Goal: Use online tool/utility: Utilize a website feature to perform a specific function

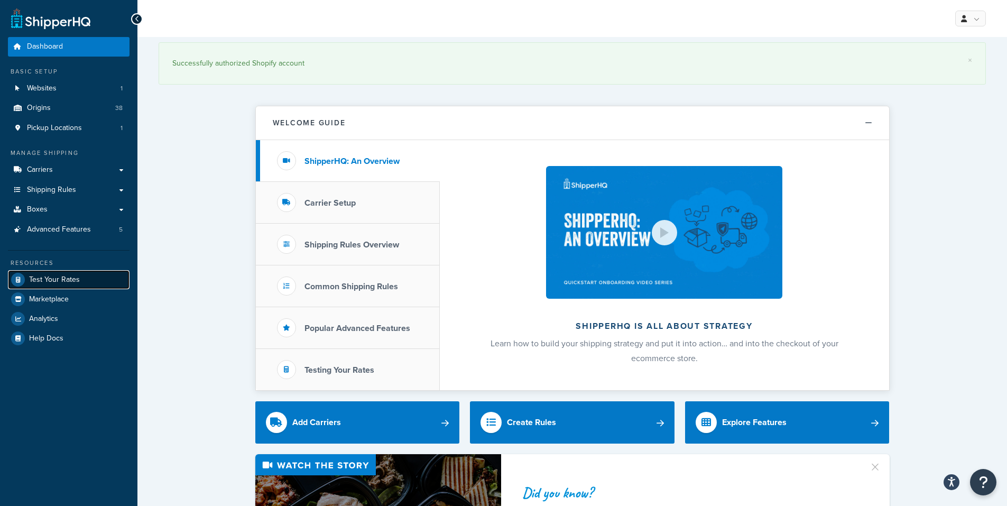
click at [40, 277] on span "Test Your Rates" at bounding box center [54, 279] width 51 height 9
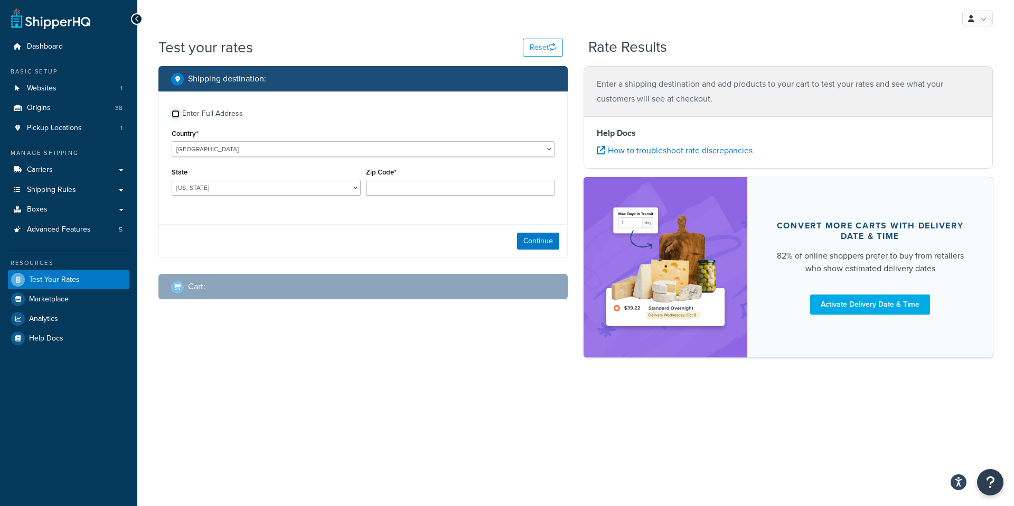
click at [175, 114] on input "Enter Full Address" at bounding box center [176, 114] width 8 height 8
checkbox input "true"
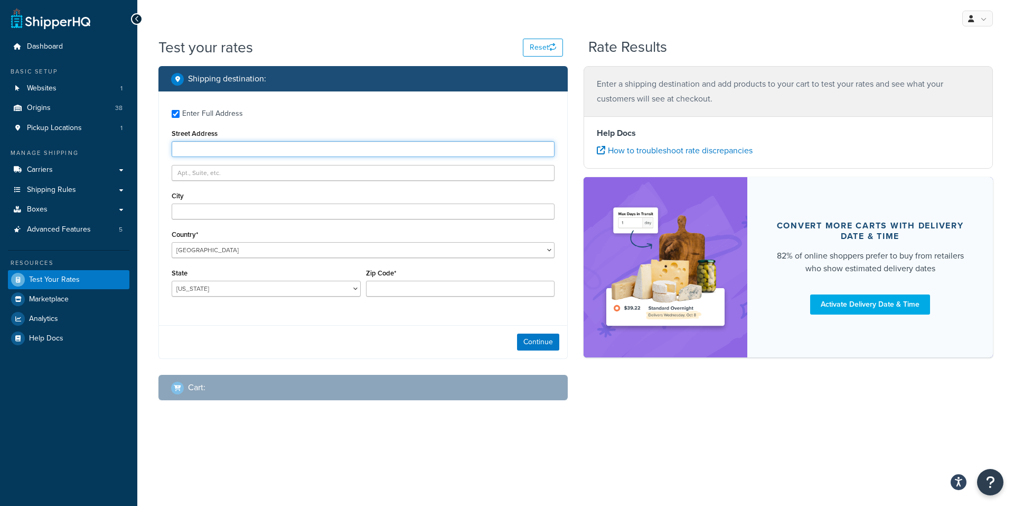
click at [191, 149] on input "Street Address" at bounding box center [363, 149] width 383 height 16
paste input "P.O.Box 1140"
type input "P.O.Box 1140"
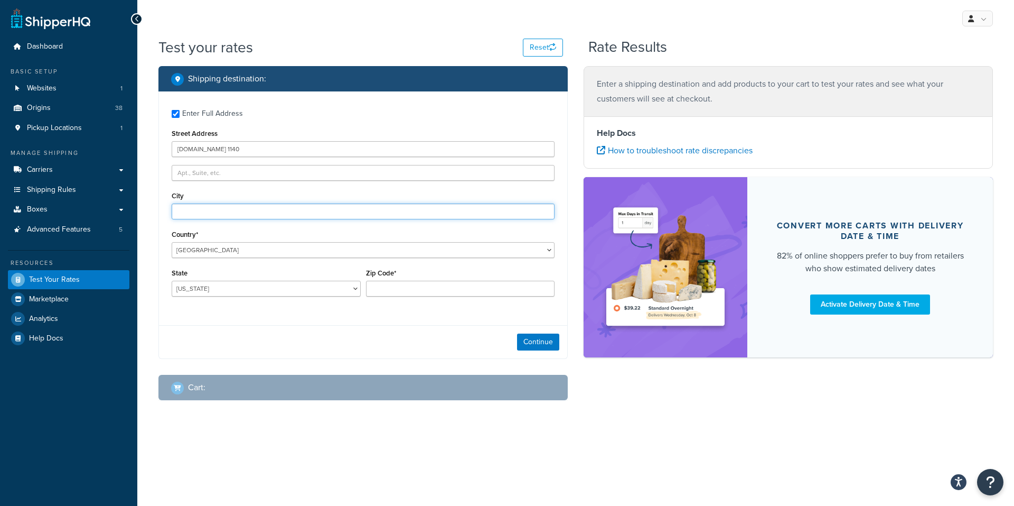
click at [198, 213] on input "City" at bounding box center [363, 211] width 383 height 16
paste input "Pinehurst TX 77362"
drag, startPoint x: 257, startPoint y: 210, endPoint x: 263, endPoint y: 211, distance: 5.8
click at [263, 211] on input "Pinehurst TX 77362" at bounding box center [363, 211] width 383 height 16
click at [236, 211] on input "Pinehurst TX 77362" at bounding box center [363, 211] width 383 height 16
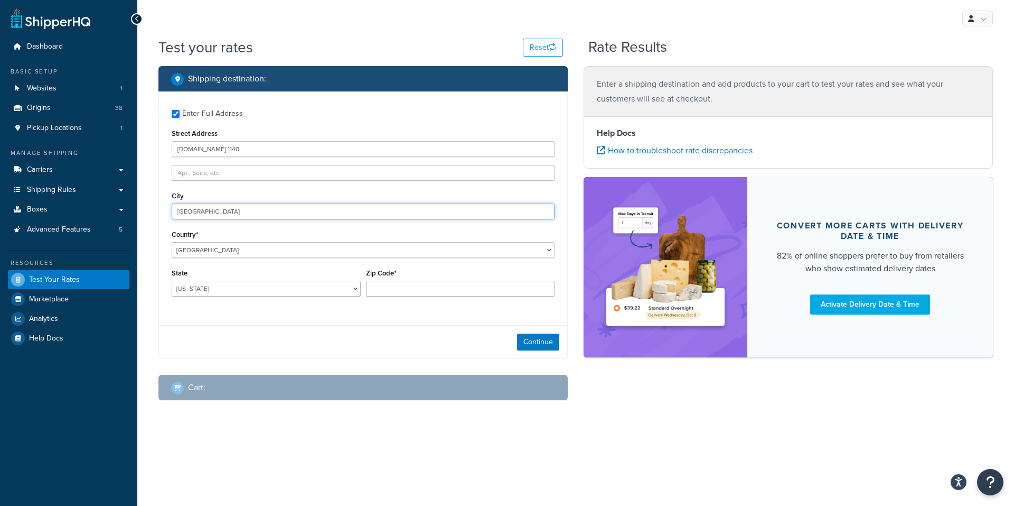
drag, startPoint x: 204, startPoint y: 211, endPoint x: 214, endPoint y: 212, distance: 9.6
click at [214, 212] on input "Pinehurst TX 77362" at bounding box center [363, 211] width 383 height 16
click at [213, 212] on input "Pinehurst 77362" at bounding box center [363, 211] width 383 height 16
click at [213, 211] on input "Pinehurst 77362" at bounding box center [363, 211] width 383 height 16
type input "Pinehurst"
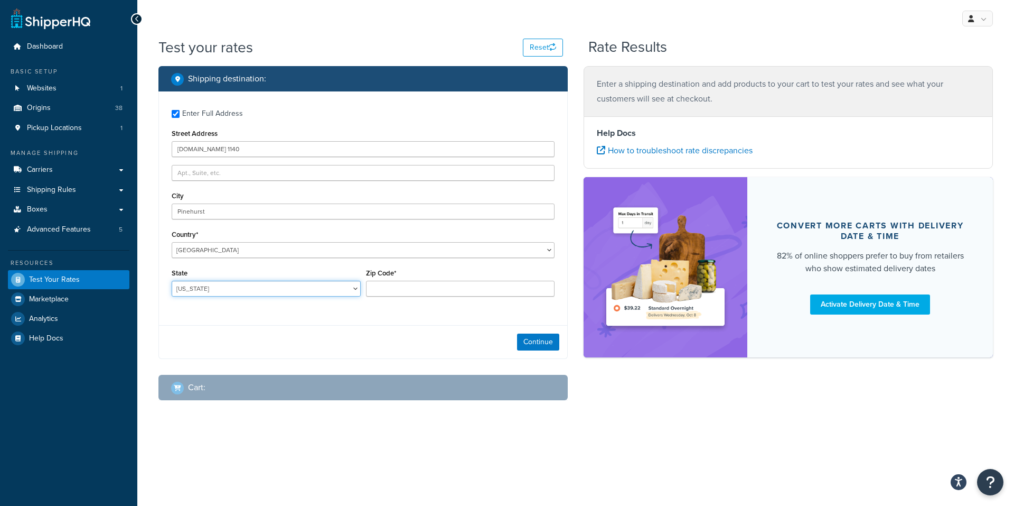
click at [230, 289] on select "[US_STATE] [US_STATE] [US_STATE] [US_STATE] [US_STATE] Armed Forces Americas Ar…" at bounding box center [266, 289] width 189 height 16
select select "TX"
click at [172, 281] on select "[US_STATE] [US_STATE] [US_STATE] [US_STATE] [US_STATE] Armed Forces Americas Ar…" at bounding box center [266, 289] width 189 height 16
click at [375, 287] on input "Zip Code*" at bounding box center [460, 289] width 189 height 16
paste input "77362"
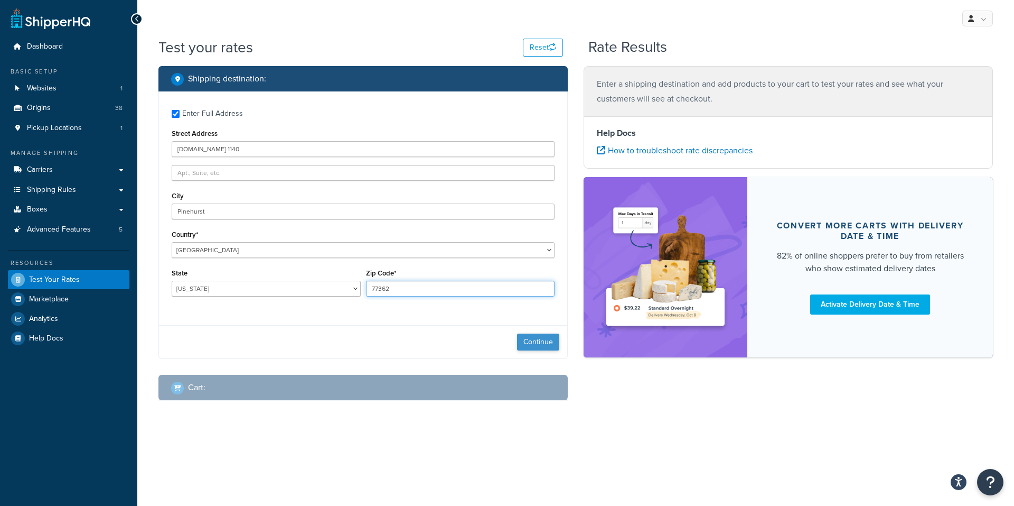
type input "77362"
click at [538, 342] on button "Continue" at bounding box center [538, 341] width 42 height 17
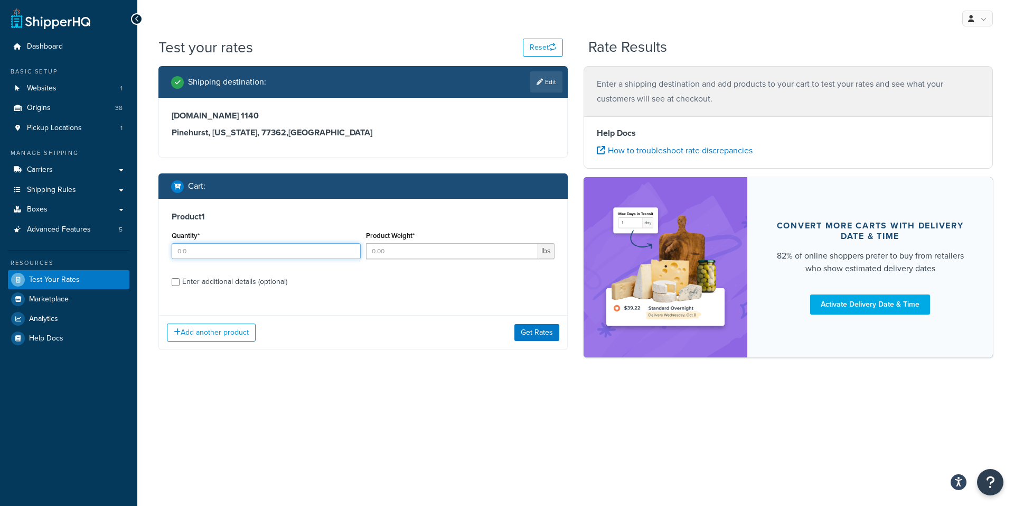
click at [198, 253] on input "Quantity*" at bounding box center [266, 251] width 189 height 16
type input "1"
click at [391, 250] on input "Product Weight*" at bounding box center [452, 251] width 173 height 16
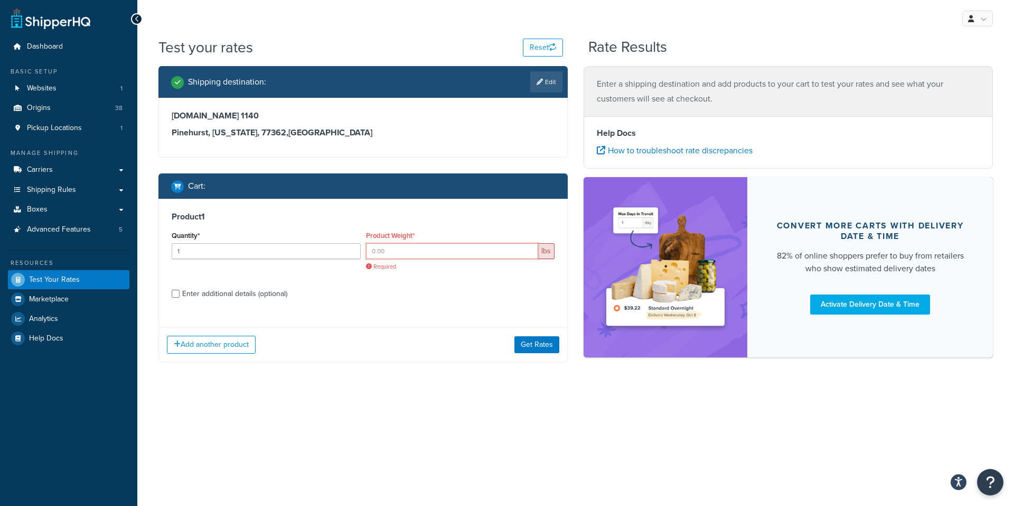
paste input "0.75"
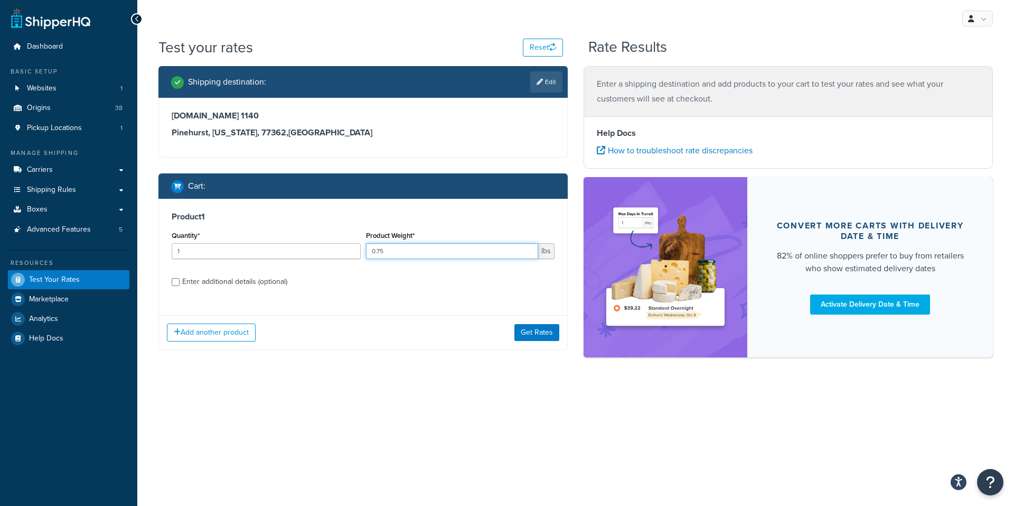
type input "0.75"
click at [175, 282] on input "Enter additional details (optional)" at bounding box center [176, 282] width 8 height 8
checkbox input "true"
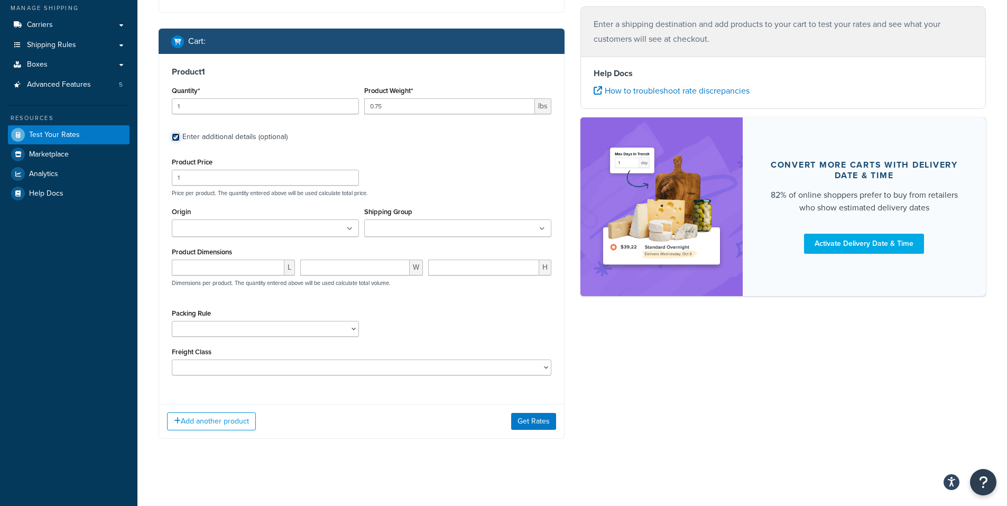
scroll to position [145, 0]
drag, startPoint x: 199, startPoint y: 176, endPoint x: 157, endPoint y: 174, distance: 41.8
click at [157, 174] on div "Shipping destination : Edit P.O.Box 1140 Pinehurst, Texas, 77362 , United State…" at bounding box center [362, 187] width 422 height 533
type input "26.99"
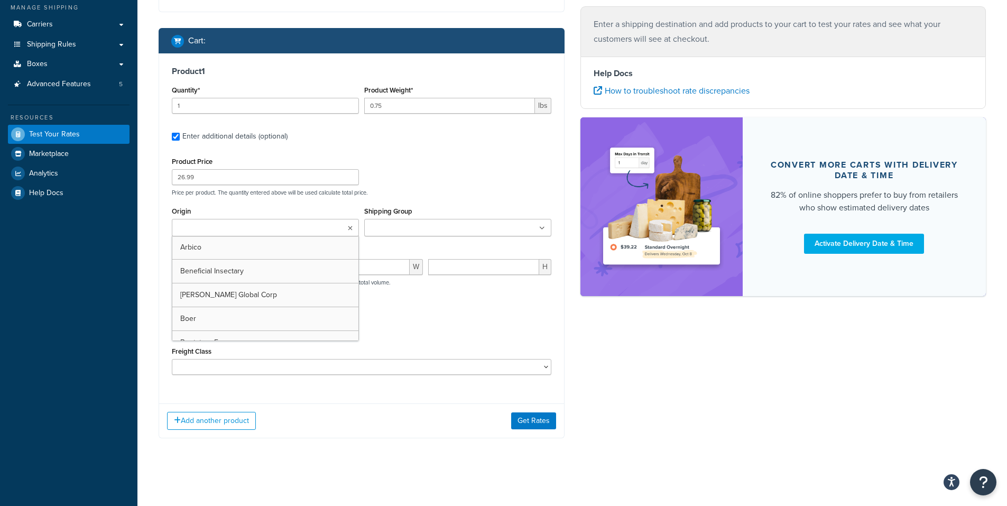
click at [231, 230] on input "Origin" at bounding box center [222, 228] width 94 height 12
type input "PV"
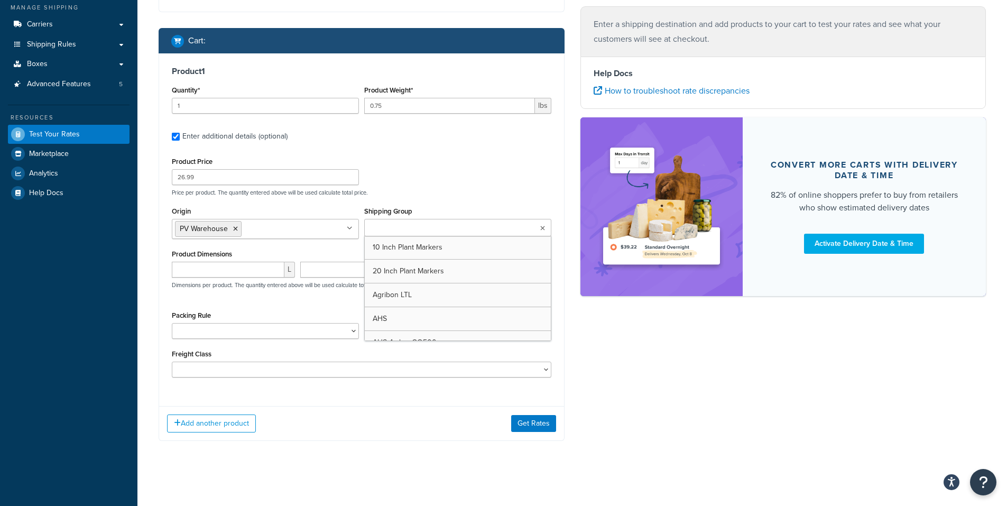
click at [395, 229] on input "Shipping Group" at bounding box center [414, 228] width 94 height 12
paste input "Under 9 Free Shipping"
type input "Under 9 Free Shipping"
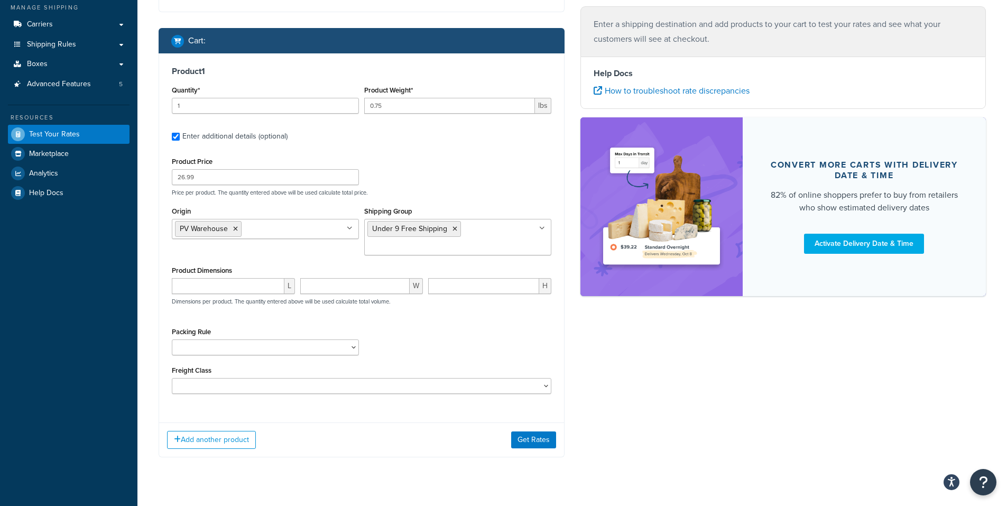
click at [156, 268] on div "Shipping destination : Edit P.O.Box 1140 Pinehurst, Texas, 77362 , United State…" at bounding box center [362, 197] width 422 height 552
click at [194, 287] on input "number" at bounding box center [228, 286] width 113 height 16
paste input "2466"
type input "24"
type input "6"
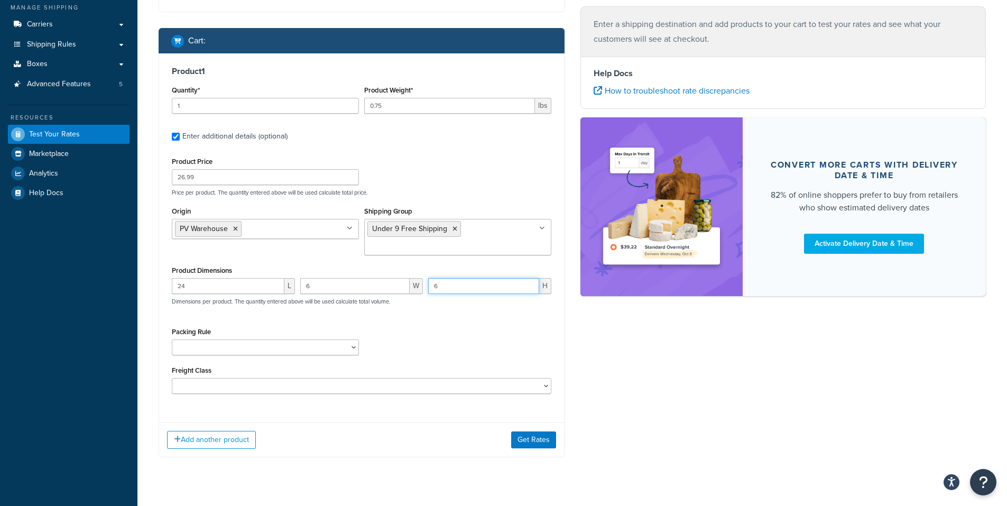
type input "6"
click at [391, 331] on div "Packing Rule 1 Gallon 10 Inch Plant Markers 20 Inch Plant Markers AHS 4 claw GO…" at bounding box center [361, 343] width 385 height 39
click at [532, 435] on button "Get Rates" at bounding box center [533, 439] width 45 height 17
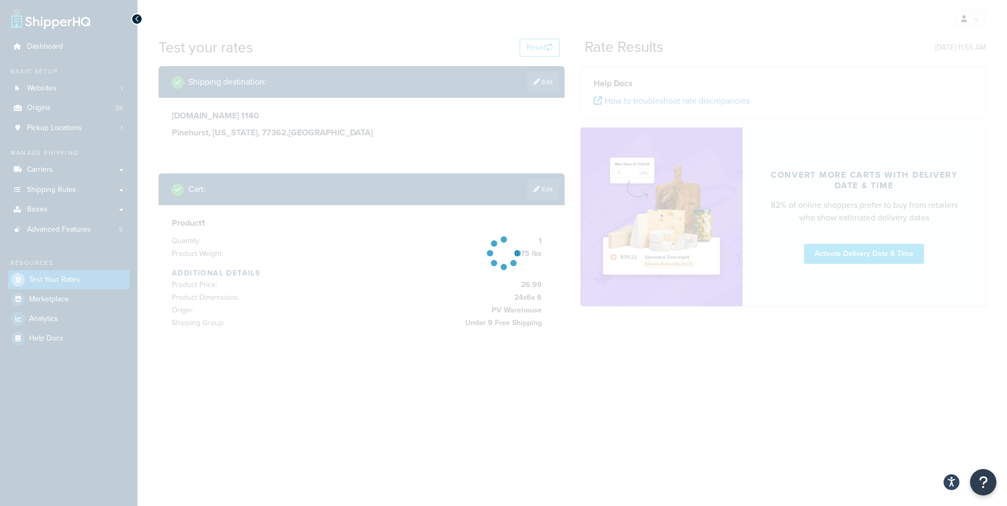
scroll to position [0, 0]
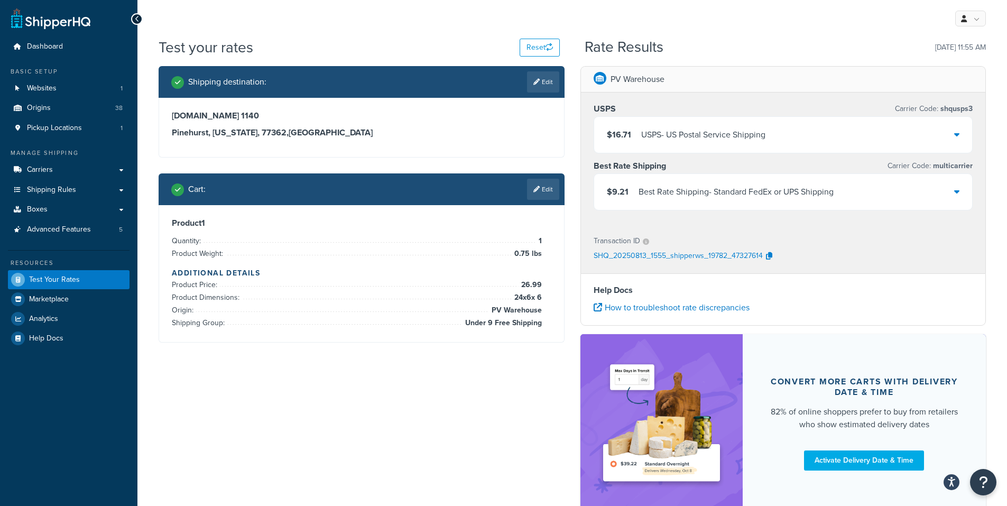
drag, startPoint x: 58, startPoint y: 19, endPoint x: 334, endPoint y: 31, distance: 276.6
click at [348, 33] on div "My Profile Billing Global Settings Contact Us Logout" at bounding box center [571, 18] width 869 height 37
drag, startPoint x: 305, startPoint y: 21, endPoint x: 303, endPoint y: 0, distance: 21.2
click at [305, 20] on div "My Profile Billing Global Settings Contact Us Logout" at bounding box center [571, 18] width 869 height 37
click at [43, 45] on span "Dashboard" at bounding box center [45, 46] width 36 height 9
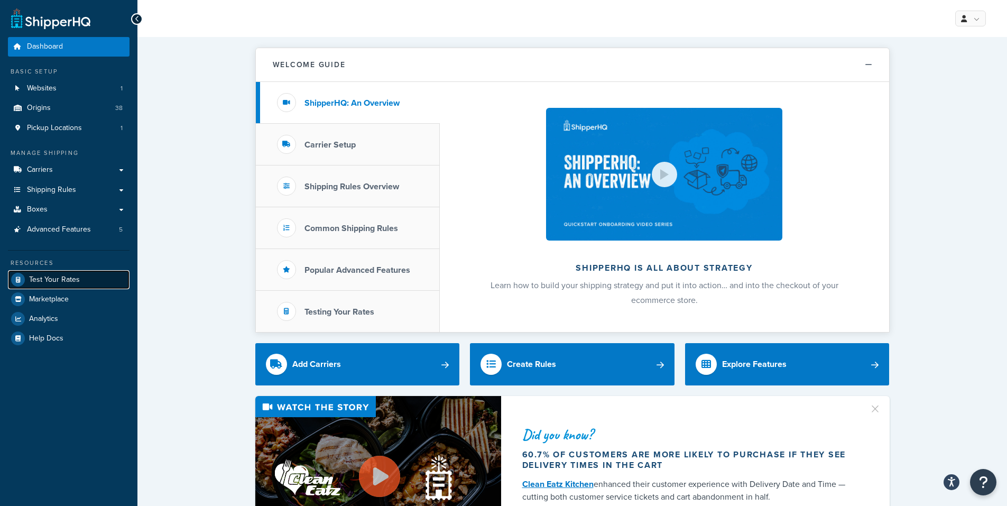
click at [48, 279] on span "Test Your Rates" at bounding box center [54, 279] width 51 height 9
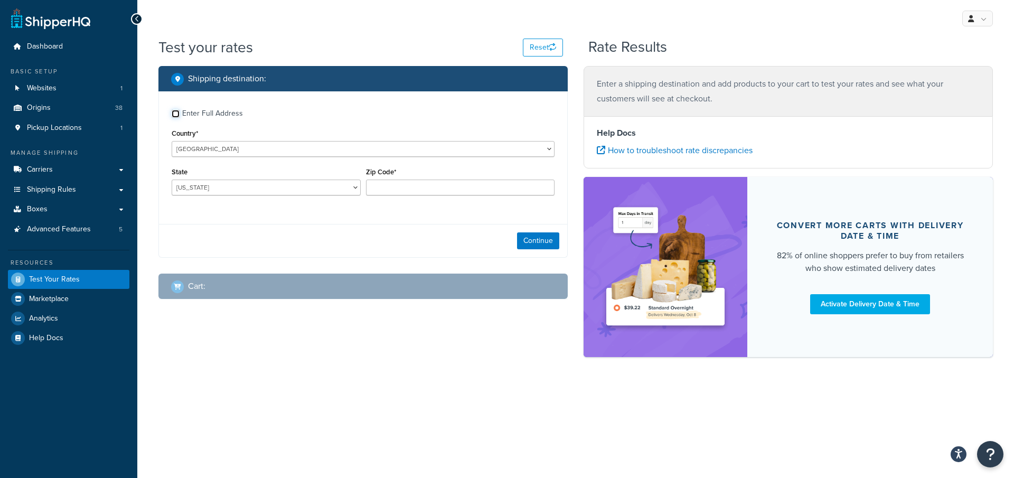
click at [176, 115] on input "Enter Full Address" at bounding box center [176, 114] width 8 height 8
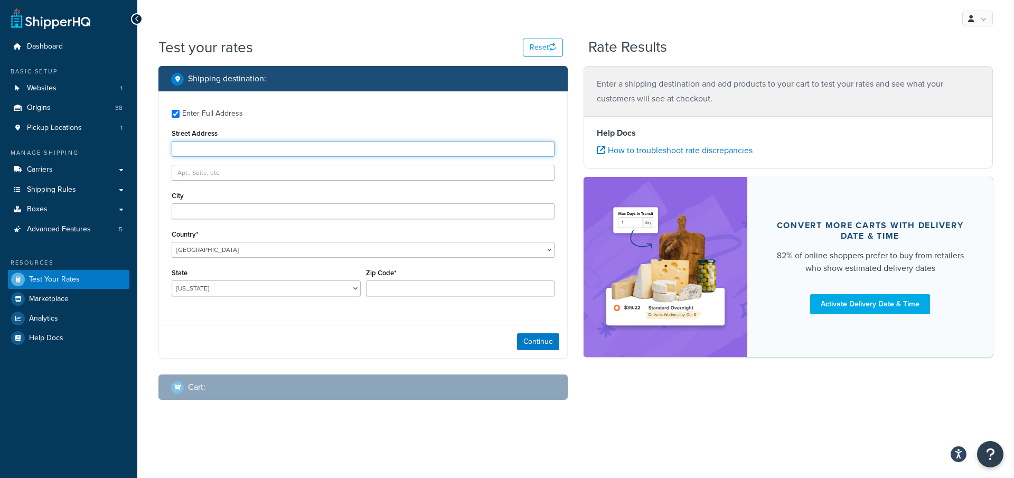
click at [185, 152] on input "Street Address" at bounding box center [363, 149] width 383 height 16
drag, startPoint x: 293, startPoint y: 120, endPoint x: 299, endPoint y: 119, distance: 5.4
click at [297, 120] on label "Enter Full Address" at bounding box center [368, 112] width 373 height 17
click at [180, 118] on input "Enter Full Address" at bounding box center [176, 114] width 8 height 8
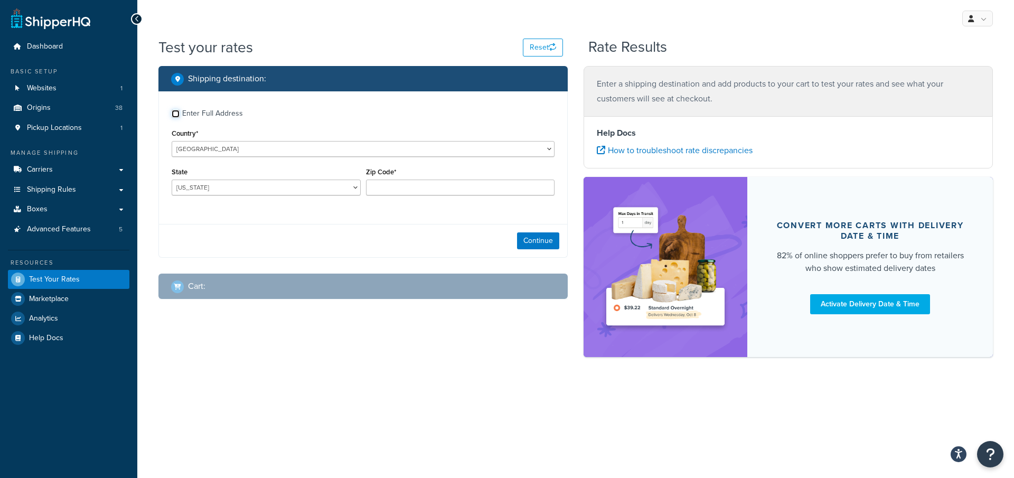
click at [176, 114] on input "Enter Full Address" at bounding box center [176, 114] width 8 height 8
checkbox input "true"
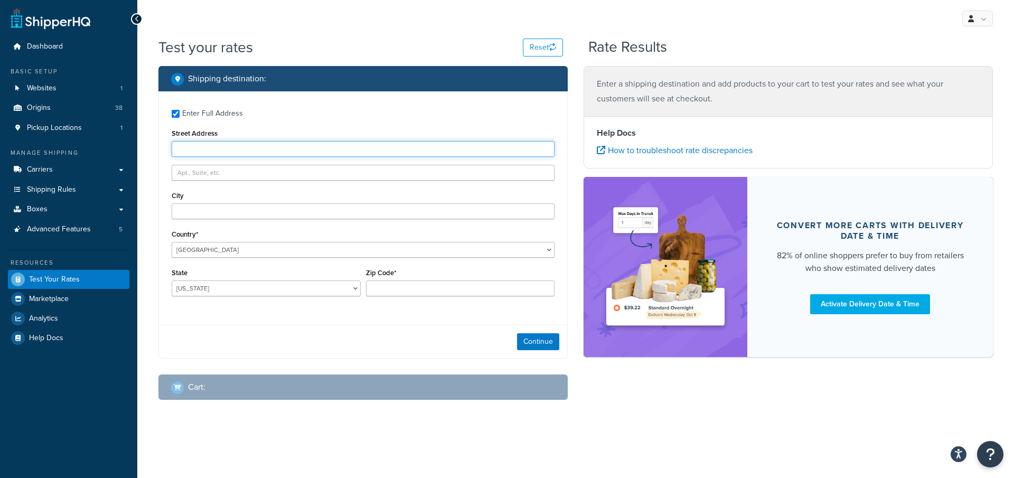
click at [189, 143] on input "Street Address" at bounding box center [363, 149] width 383 height 16
paste input "[STREET_ADDRESS]"
type input "[STREET_ADDRESS]"
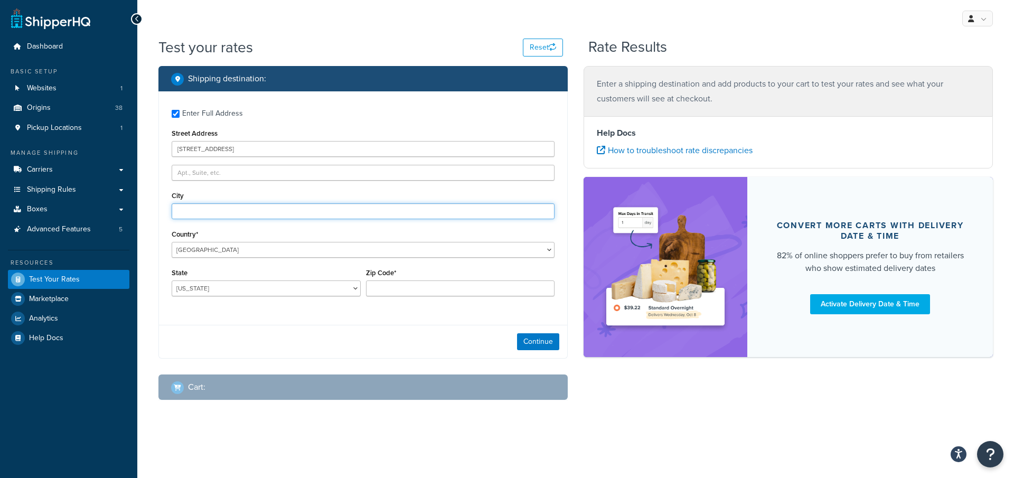
click at [210, 217] on input "City" at bounding box center [363, 211] width 383 height 16
click at [150, 148] on div "Test your rates Reset Rate Results Shipping destination : Enter Full Address St…" at bounding box center [575, 240] width 877 height 406
click at [191, 212] on input "City" at bounding box center [363, 211] width 383 height 16
type input "[PERSON_NAME]"
click at [220, 284] on select "[US_STATE] [US_STATE] [US_STATE] [US_STATE] [US_STATE] Armed Forces Americas Ar…" at bounding box center [266, 289] width 189 height 16
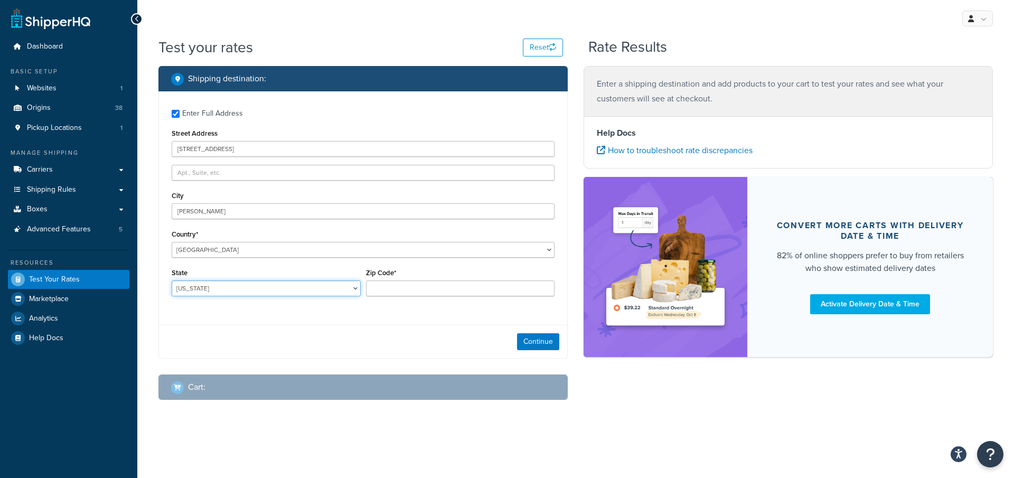
select select "SC"
click at [172, 281] on select "[US_STATE] [US_STATE] [US_STATE] [US_STATE] [US_STATE] Armed Forces Americas Ar…" at bounding box center [266, 289] width 189 height 16
click at [398, 290] on input "Zip Code*" at bounding box center [460, 289] width 189 height 16
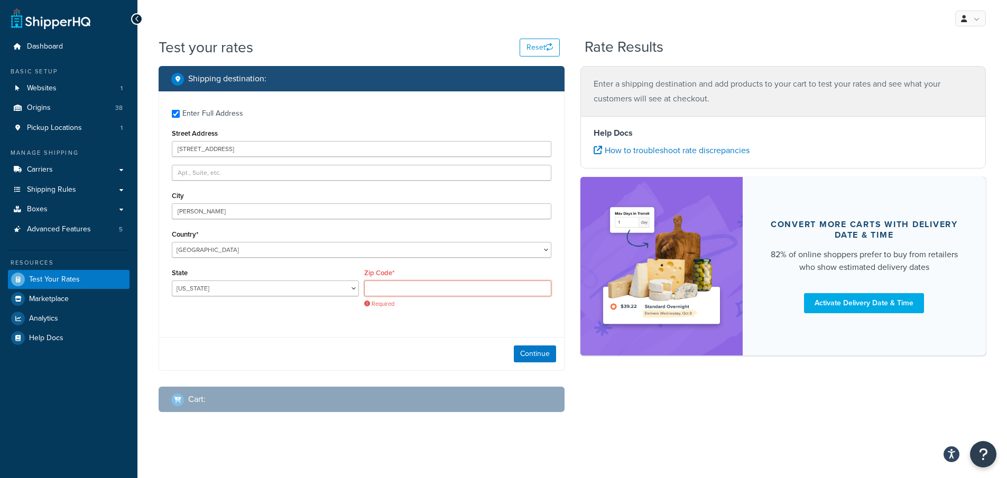
paste input "29369"
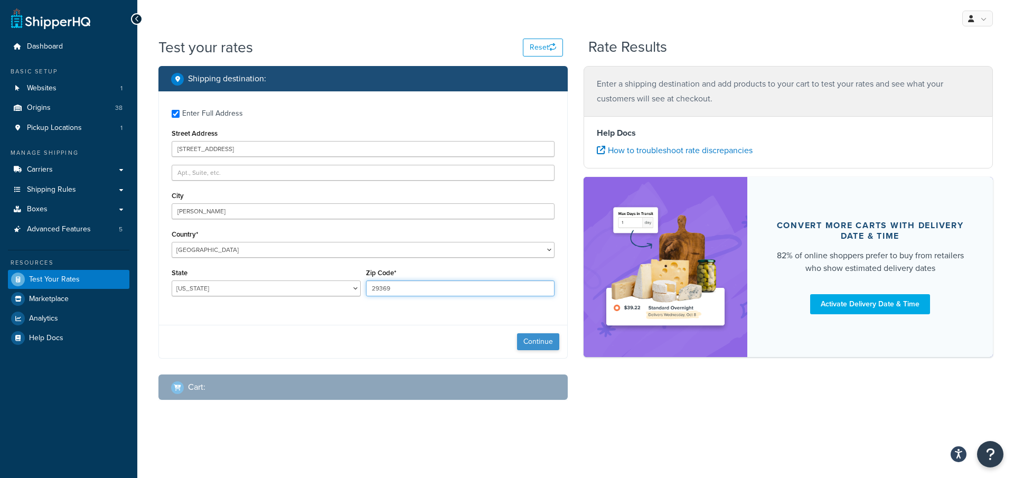
type input "29369"
click at [544, 340] on button "Continue" at bounding box center [538, 341] width 42 height 17
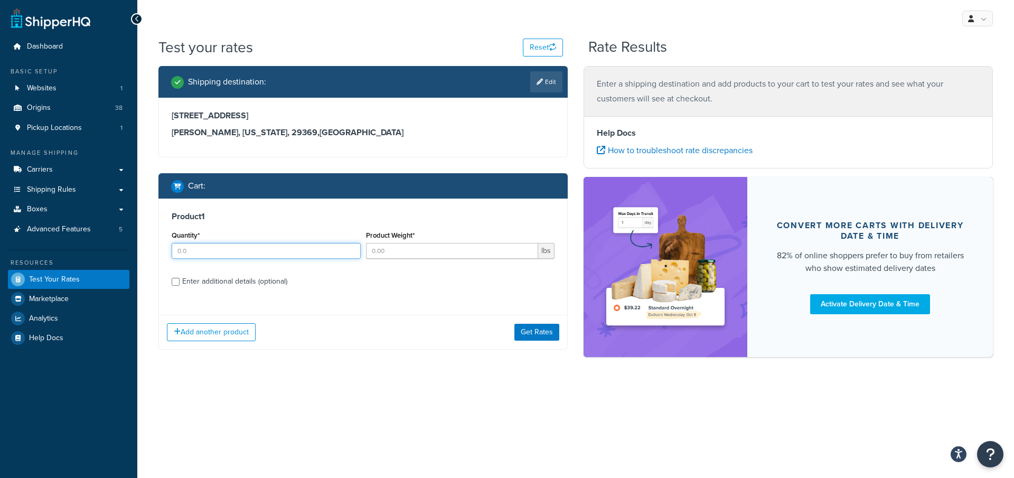
click at [193, 255] on input "Quantity*" at bounding box center [266, 251] width 189 height 16
type input "98"
click at [384, 253] on input "Product Weight*" at bounding box center [452, 251] width 173 height 16
type input ".05"
click at [176, 280] on input "Enter additional details (optional)" at bounding box center [176, 282] width 8 height 8
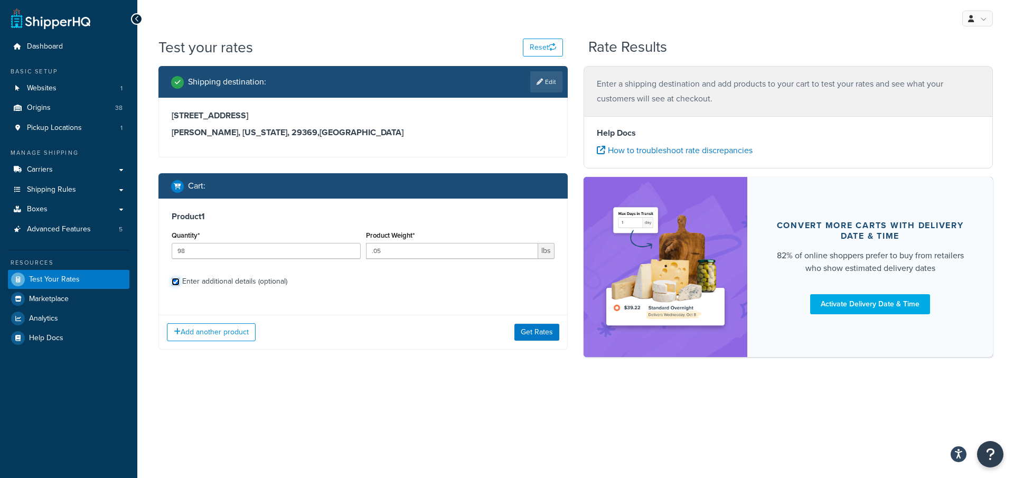
checkbox input "true"
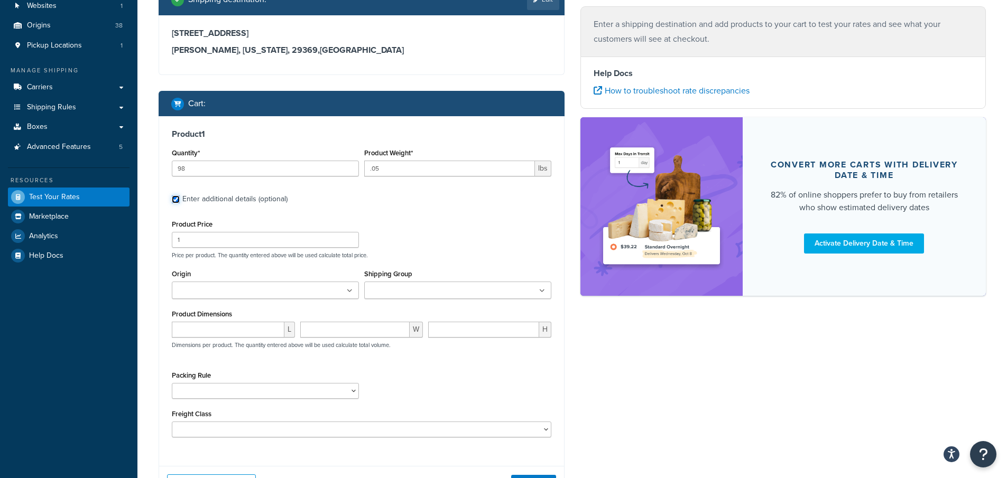
scroll to position [159, 0]
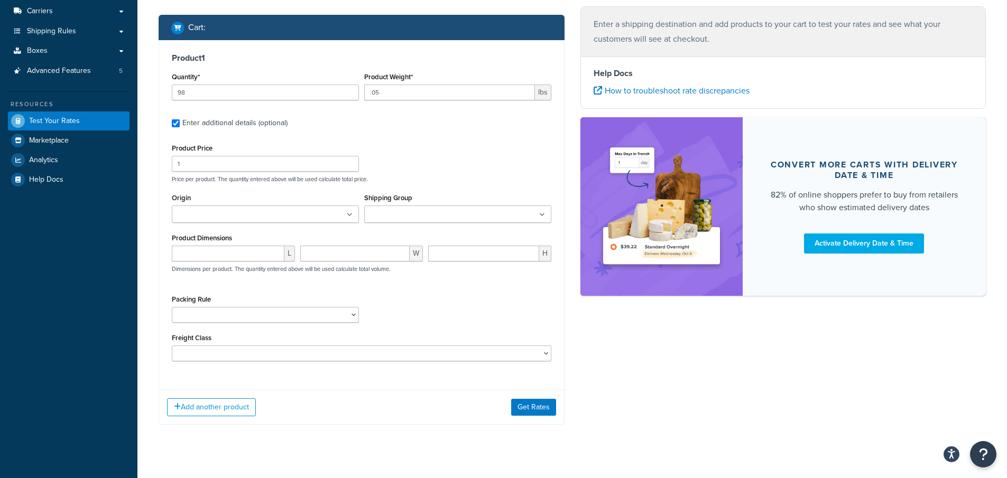
click at [402, 213] on input "Shipping Group" at bounding box center [414, 215] width 94 height 12
type input "g"
type input "GP352"
drag, startPoint x: 402, startPoint y: 214, endPoint x: 358, endPoint y: 212, distance: 43.4
click at [358, 212] on div "Origin Arbico Beneficial Insectary [PERSON_NAME] Global Corp Boer Bootstrap [PE…" at bounding box center [361, 211] width 385 height 40
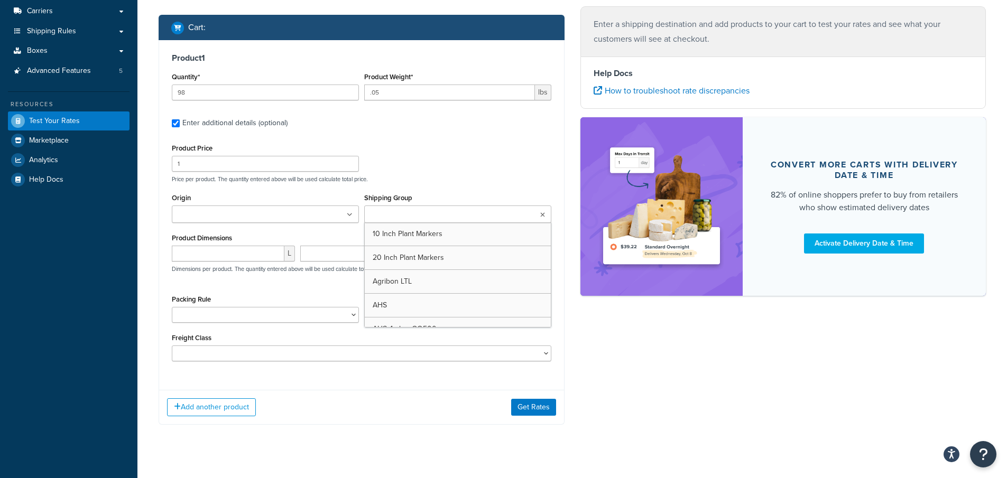
click at [318, 281] on div "L W H Dimensions per product. The quantity entered above will be used calculate…" at bounding box center [361, 265] width 385 height 39
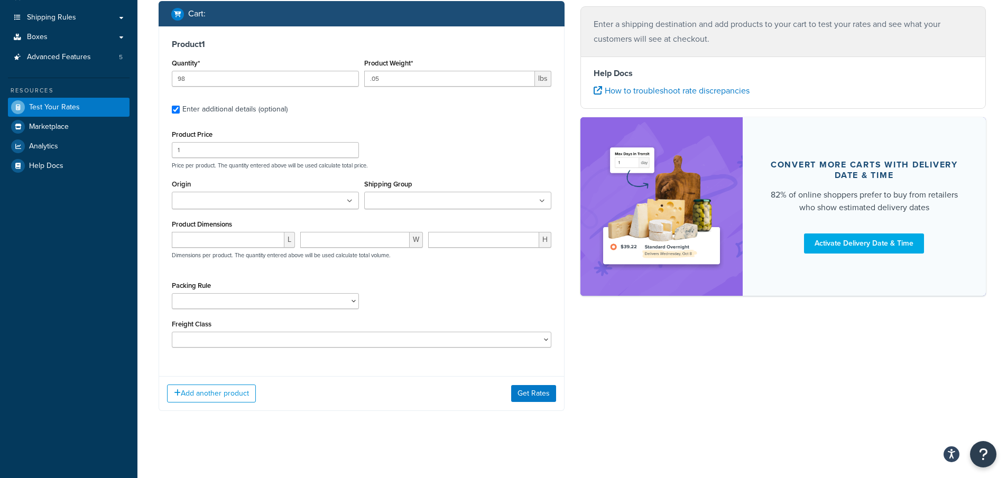
scroll to position [174, 0]
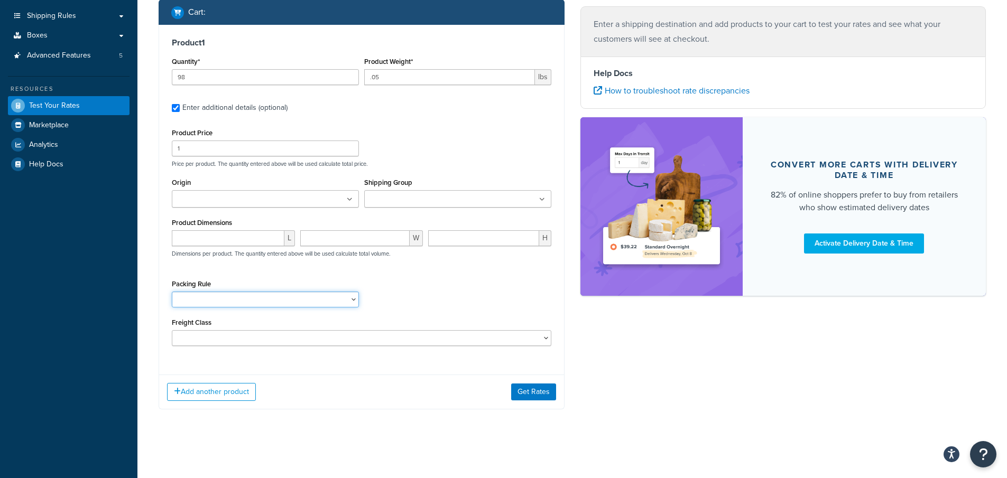
click at [197, 303] on select "1 Gallon 10 Inch Plant Markers 20 Inch Plant Markers AHS 4 claw GO500 AHS 5 Gal…" at bounding box center [265, 300] width 187 height 16
click at [467, 284] on div "Packing Rule 1 Gallon 10 Inch Plant Markers 20 Inch Plant Markers AHS 4 claw GO…" at bounding box center [361, 296] width 385 height 39
click at [260, 199] on ul at bounding box center [265, 198] width 187 height 17
click at [418, 204] on input "Shipping Group" at bounding box center [414, 200] width 94 height 12
type input "G"
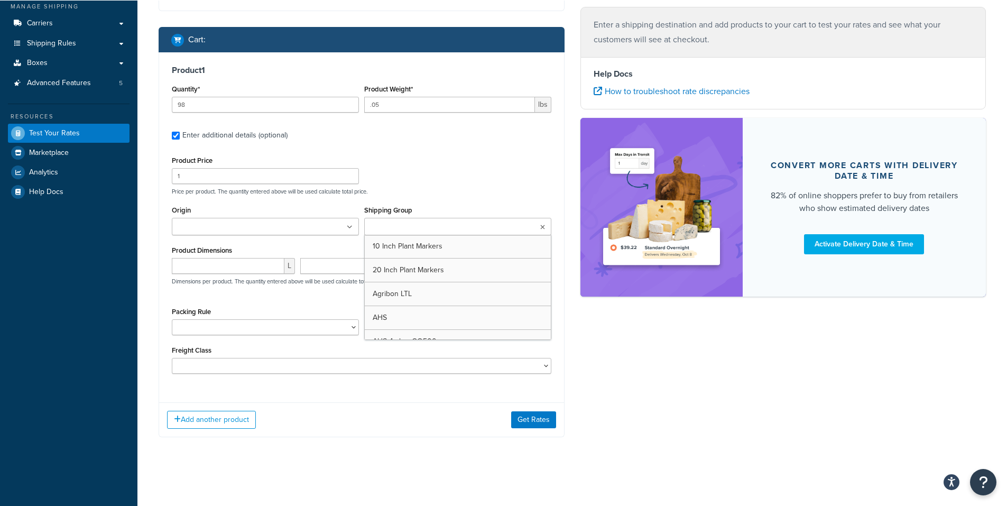
scroll to position [146, 0]
click at [398, 227] on input "Shipping Group" at bounding box center [414, 227] width 94 height 12
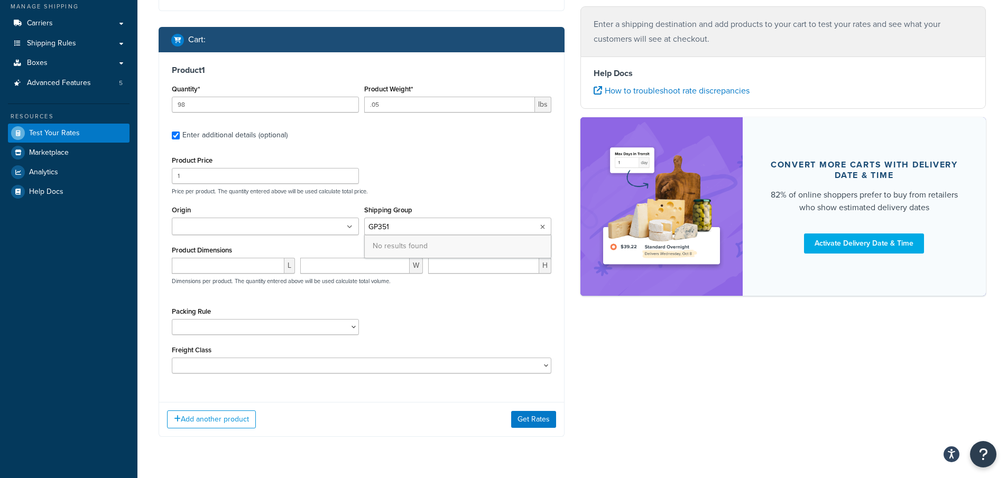
click at [425, 228] on input "GP351" at bounding box center [414, 227] width 94 height 12
type input "GP352"
click at [427, 210] on div "Shipping Group No results found" at bounding box center [457, 219] width 187 height 32
click at [239, 368] on select "50 55 60 65 70 77.5 85 92.5 100 110 125 150 175 200 250 300 400 500" at bounding box center [361, 366] width 379 height 16
click at [269, 398] on div "Product 1 Quantity* 98 Product Weight* .05 lbs Enter additional details (option…" at bounding box center [362, 244] width 406 height 385
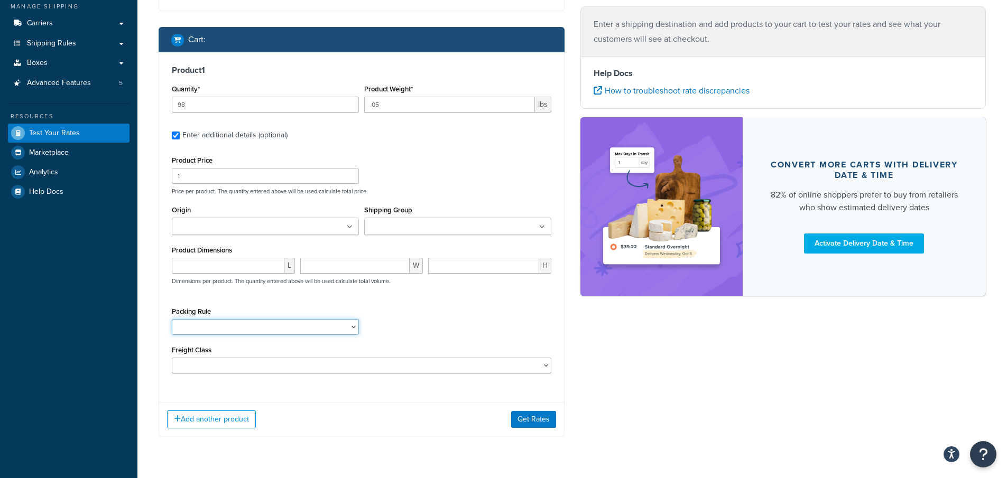
click at [235, 326] on select "1 Gallon 10 Inch Plant Markers 20 Inch Plant Markers AHS 4 claw GO500 AHS 5 Gal…" at bounding box center [265, 327] width 187 height 16
click at [409, 309] on div "Packing Rule 1 Gallon 10 Inch Plant Markers 20 Inch Plant Markers AHS 4 claw GO…" at bounding box center [361, 323] width 385 height 39
click at [247, 331] on select "1 Gallon 10 Inch Plant Markers 20 Inch Plant Markers AHS 4 claw GO500 AHS 5 Gal…" at bounding box center [265, 327] width 187 height 16
click at [425, 319] on div "Packing Rule 1 Gallon 10 Inch Plant Markers 20 Inch Plant Markers AHS 4 claw GO…" at bounding box center [361, 323] width 385 height 39
click at [247, 328] on select "1 Gallon 10 Inch Plant Markers 20 Inch Plant Markers AHS 4 claw GO500 AHS 5 Gal…" at bounding box center [265, 327] width 187 height 16
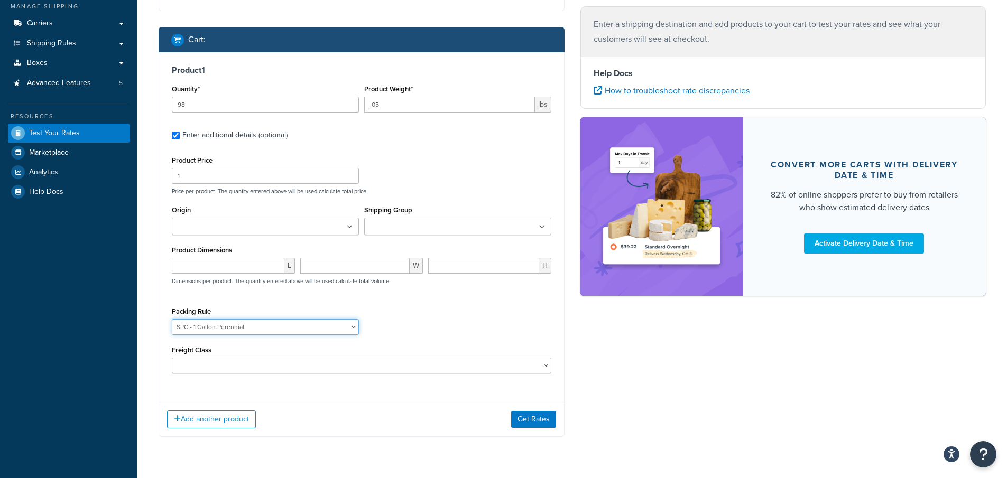
select select "64229"
click at [172, 319] on select "1 Gallon 10 Inch Plant Markers 20 Inch Plant Markers AHS 4 claw GO500 AHS 5 Gal…" at bounding box center [265, 327] width 187 height 16
click at [222, 327] on select "1 Gallon 10 Inch Plant Markers 20 Inch Plant Markers AHS 4 claw GO500 AHS 5 Gal…" at bounding box center [265, 327] width 187 height 16
click at [468, 321] on div "Packing Rule 1 Gallon 10 Inch Plant Markers 20 Inch Plant Markers AHS 4 claw GO…" at bounding box center [361, 323] width 385 height 39
click at [300, 327] on select "1 Gallon 10 Inch Plant Markers 20 Inch Plant Markers AHS 4 claw GO500 AHS 5 Gal…" at bounding box center [265, 327] width 187 height 16
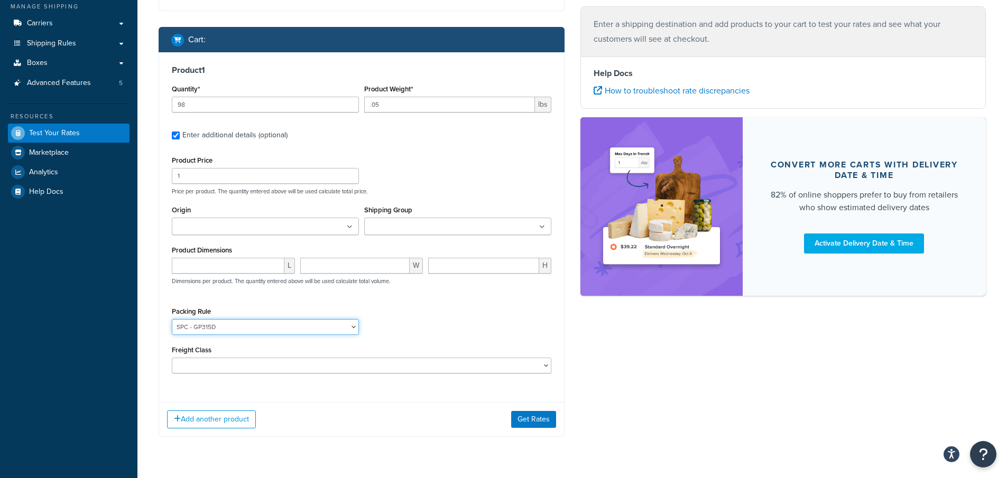
select select
click at [172, 319] on select "1 Gallon 10 Inch Plant Markers 20 Inch Plant Markers AHS 4 claw GO500 AHS 5 Gal…" at bounding box center [265, 327] width 187 height 16
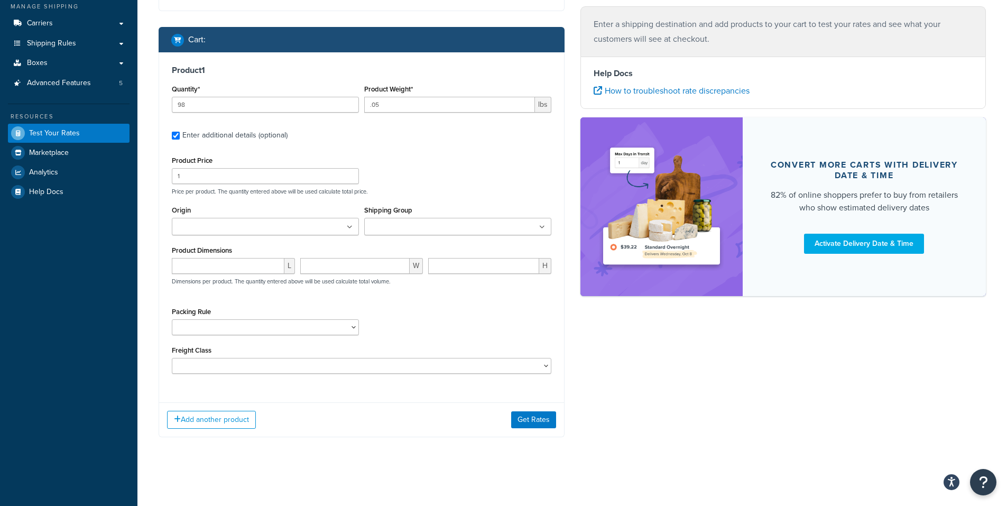
click at [542, 228] on icon at bounding box center [542, 227] width 6 height 6
click at [398, 228] on input "Shipping Group" at bounding box center [414, 227] width 94 height 12
type input "SPC -"
drag, startPoint x: 396, startPoint y: 226, endPoint x: 358, endPoint y: 224, distance: 37.6
click at [358, 224] on div "Origin Arbico Beneficial Insectary [PERSON_NAME] Global Corp Boer Bootstrap [PE…" at bounding box center [361, 223] width 385 height 40
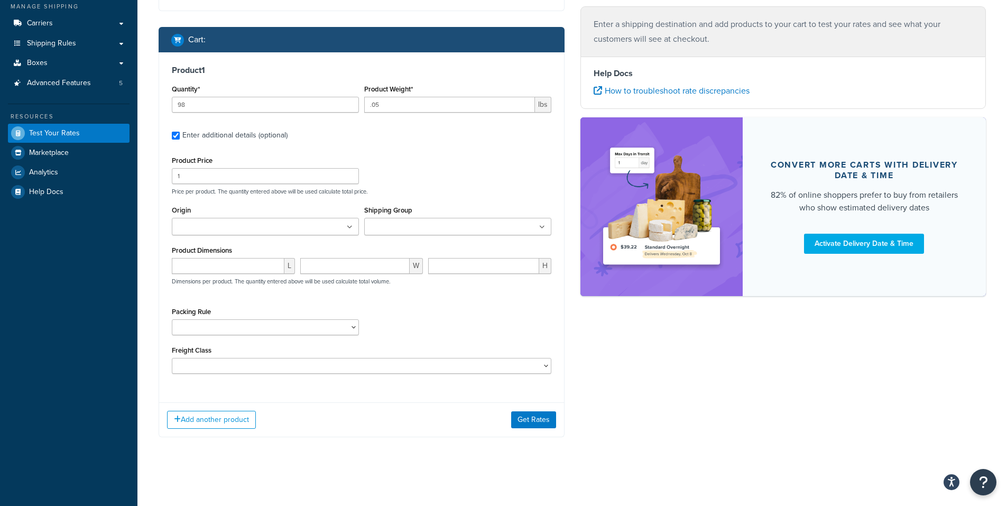
click at [583, 347] on div "Shipping destination : Edit [STREET_ADDRESS][PERSON_NAME][US_STATE] Cart : Prod…" at bounding box center [572, 186] width 843 height 533
click at [230, 229] on input "Origin" at bounding box center [222, 227] width 94 height 12
click at [428, 167] on div "Product Price 1 Price per product. The quantity entered above will be used calc…" at bounding box center [361, 174] width 385 height 42
click at [247, 227] on input "Origin" at bounding box center [222, 227] width 94 height 12
type input "PV"
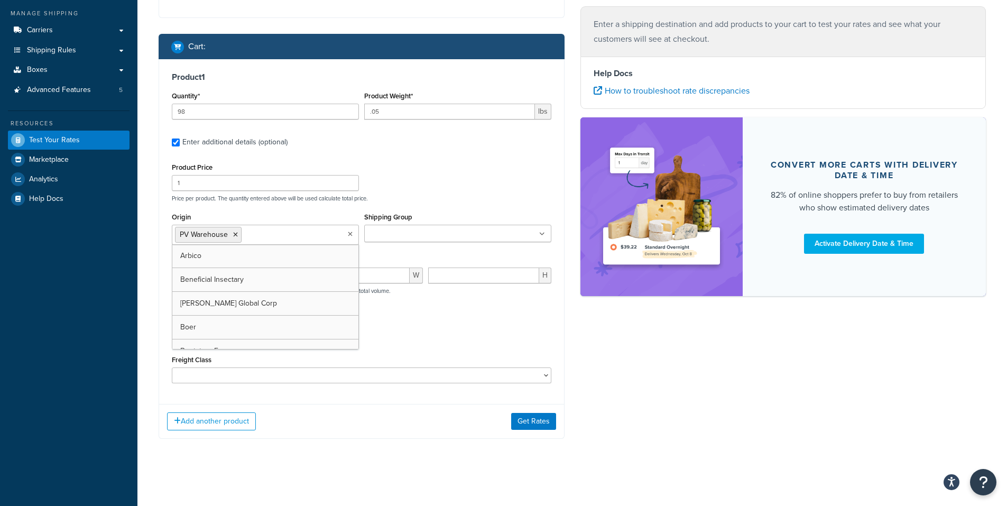
scroll to position [140, 0]
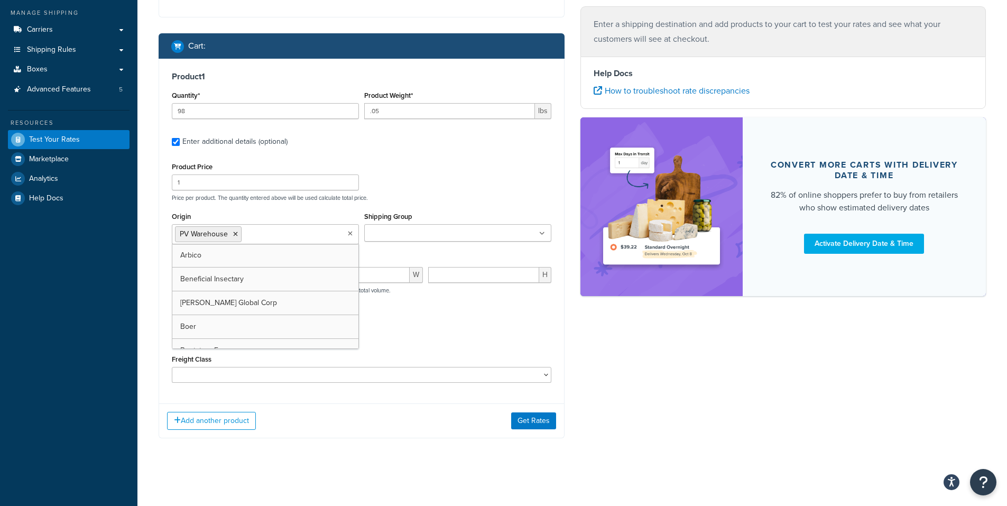
click at [401, 236] on input "Shipping Group" at bounding box center [414, 234] width 94 height 12
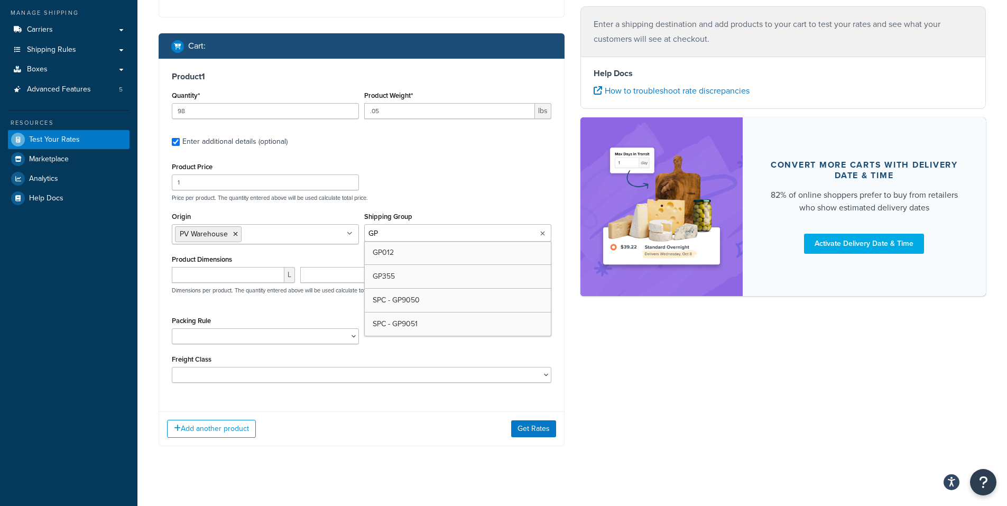
type input "G"
click at [234, 232] on icon at bounding box center [235, 234] width 5 height 6
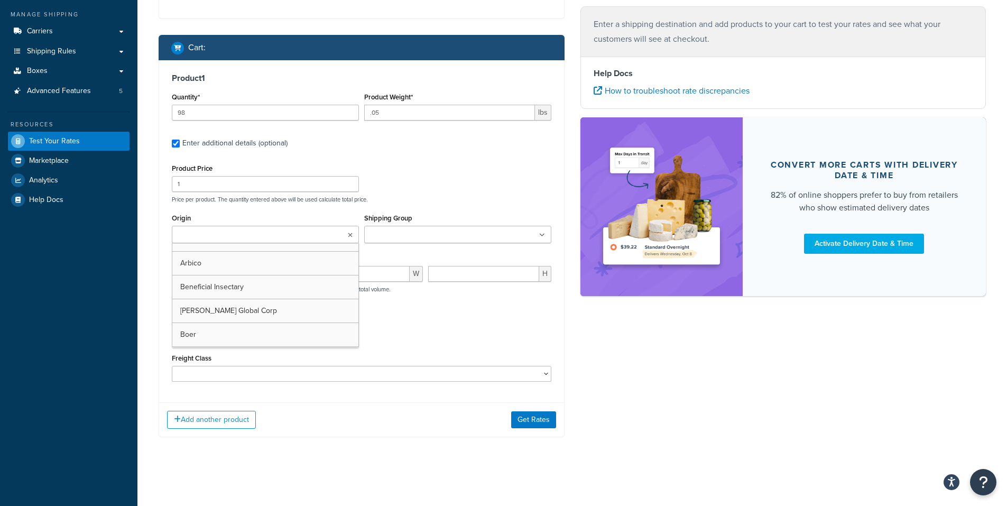
click at [497, 194] on div "Product Price 1 Price per product. The quantity entered above will be used calc…" at bounding box center [361, 182] width 385 height 42
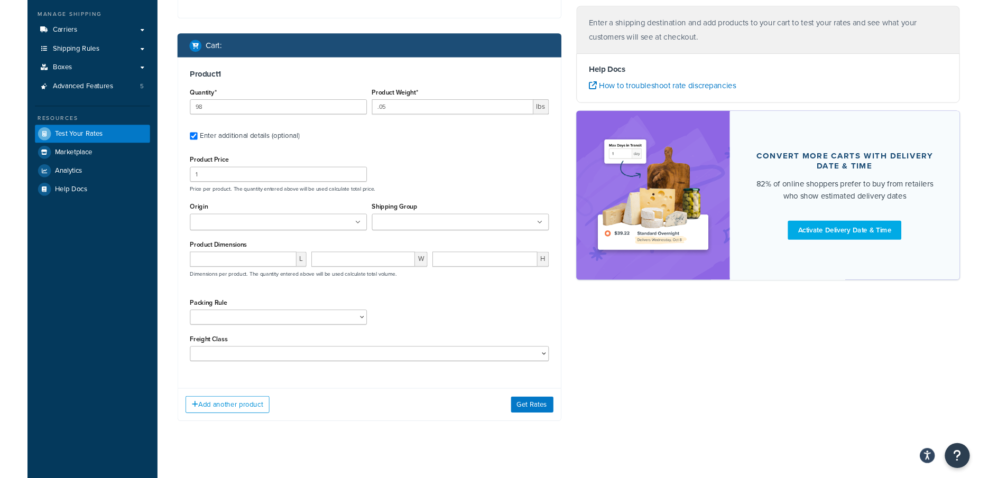
scroll to position [146, 0]
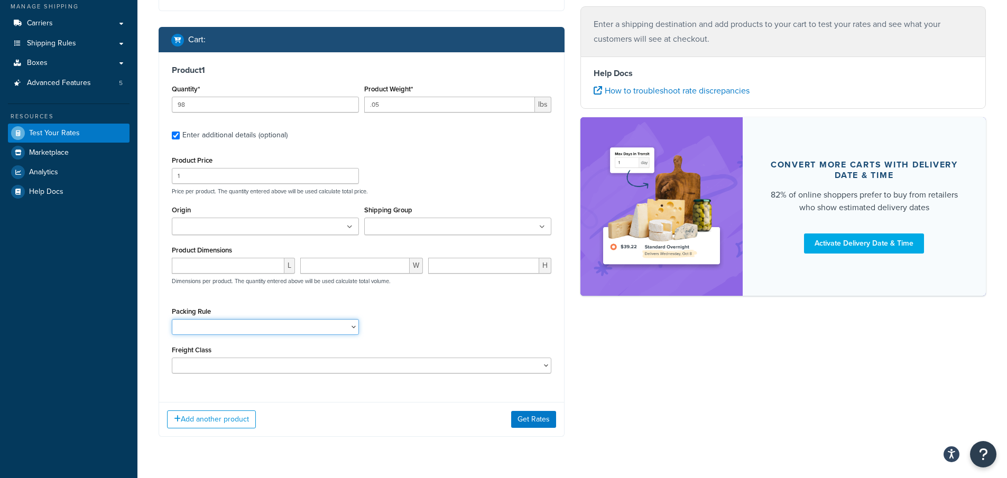
click at [254, 324] on select "1 Gallon 10 Inch Plant Markers 20 Inch Plant Markers AHS 4 claw GO500 AHS 5 Gal…" at bounding box center [265, 327] width 187 height 16
drag, startPoint x: 480, startPoint y: 353, endPoint x: 450, endPoint y: 323, distance: 42.6
click at [478, 353] on div "Freight Class 50 55 60 65 70 77.5 85 92.5 100 110 125 150 175 200 250 300 400 5…" at bounding box center [361, 358] width 379 height 31
click at [253, 324] on select "1 Gallon 10 Inch Plant Markers 20 Inch Plant Markers AHS 4 claw GO500 AHS 5 Gal…" at bounding box center [265, 327] width 187 height 16
select select "62838"
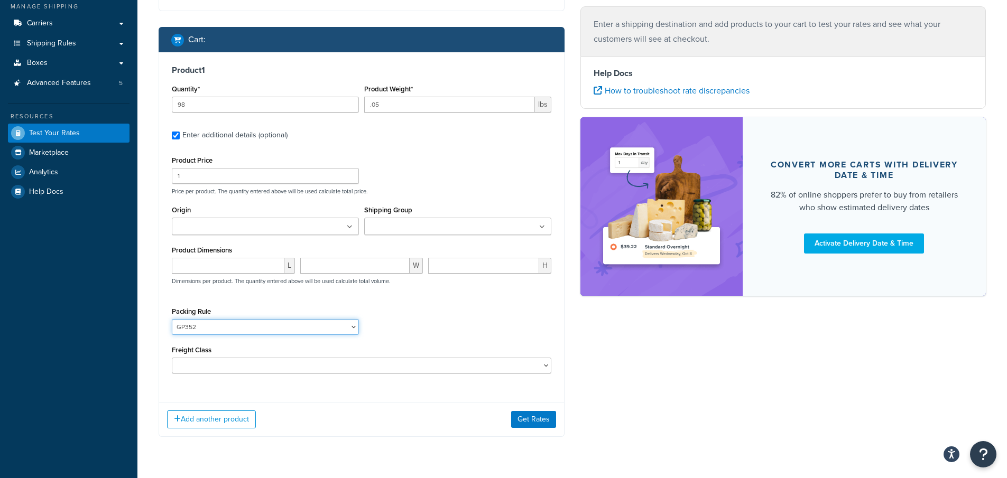
click at [172, 319] on select "1 Gallon 10 Inch Plant Markers 20 Inch Plant Markers AHS 4 claw GO500 AHS 5 Gal…" at bounding box center [265, 327] width 187 height 16
click at [465, 330] on div "Packing Rule 1 Gallon 10 Inch Plant Markers 20 Inch Plant Markers AHS 4 claw GO…" at bounding box center [361, 323] width 385 height 39
click at [216, 421] on button "Add another product" at bounding box center [211, 420] width 89 height 18
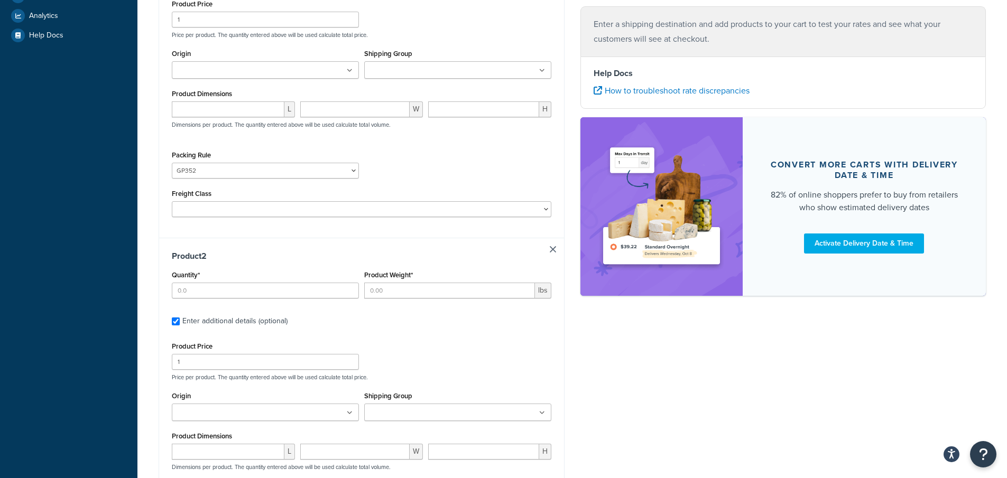
scroll to position [305, 0]
click at [197, 286] on input "Quantity*" at bounding box center [265, 289] width 187 height 16
type input "1"
click at [381, 285] on input "Product Weight*" at bounding box center [449, 289] width 171 height 16
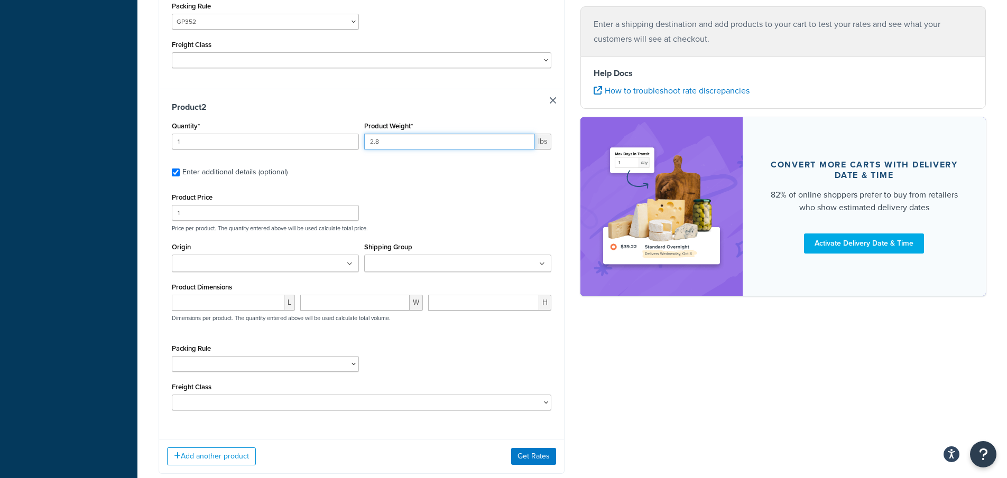
scroll to position [463, 0]
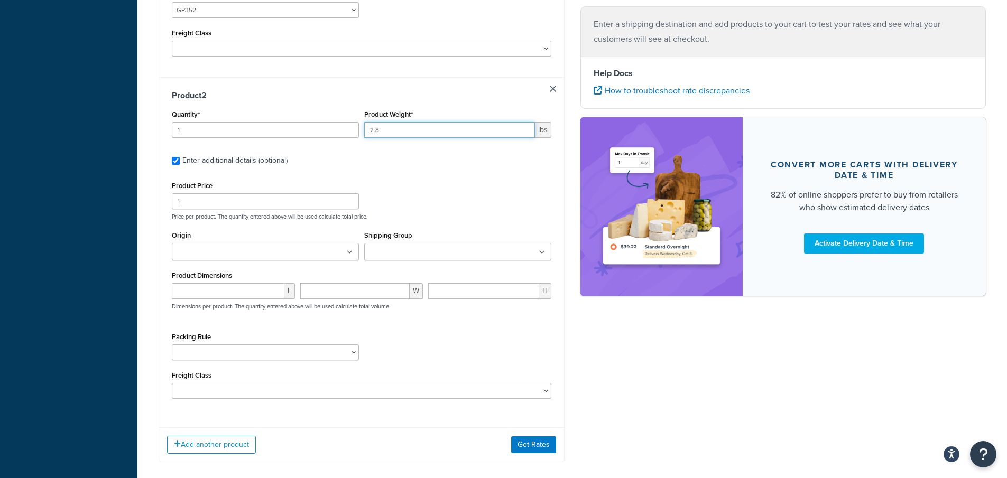
type input "2.8"
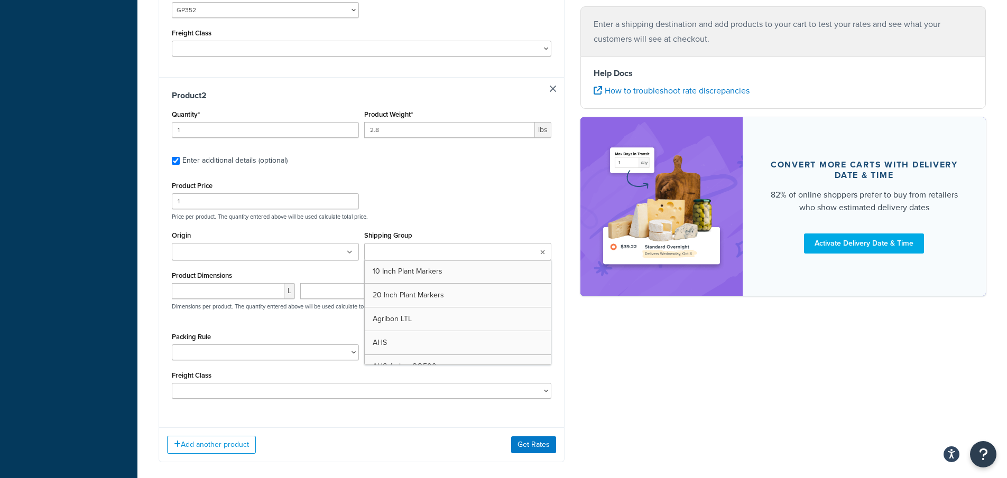
click at [412, 256] on input "Shipping Group" at bounding box center [414, 253] width 94 height 12
type input "GP351"
drag, startPoint x: 386, startPoint y: 249, endPoint x: 330, endPoint y: 248, distance: 56.0
click at [330, 248] on div "Origin Arbico Beneficial Insectary [PERSON_NAME] Global Corp Boer Bootstrap [PE…" at bounding box center [361, 248] width 385 height 40
click at [203, 346] on select "1 Gallon 10 Inch Plant Markers 20 Inch Plant Markers AHS 4 claw GO500 AHS 5 Gal…" at bounding box center [265, 352] width 187 height 16
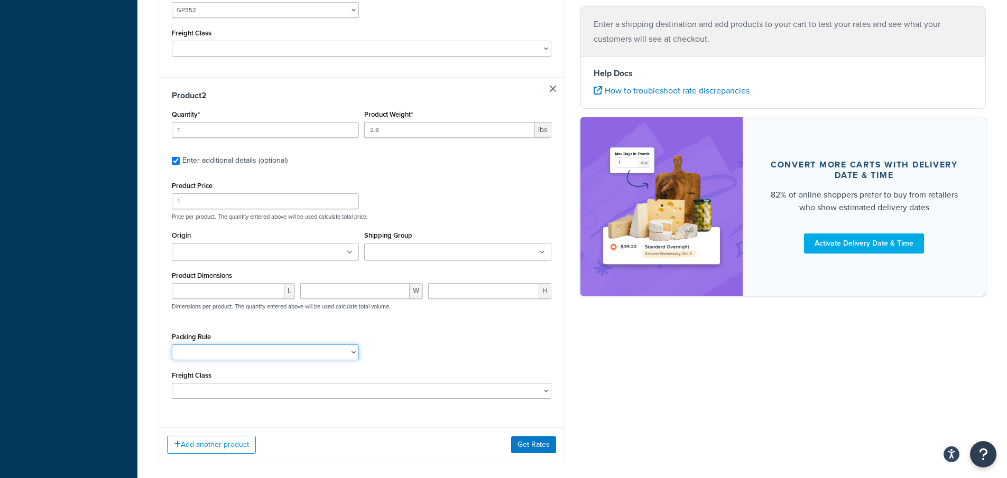
click at [204, 345] on select "1 Gallon 10 Inch Plant Markers 20 Inch Plant Markers AHS 4 claw GO500 AHS 5 Gal…" at bounding box center [265, 352] width 187 height 16
click at [204, 351] on select "1 Gallon 10 Inch Plant Markers 20 Inch Plant Markers AHS 4 claw GO500 AHS 5 Gal…" at bounding box center [265, 352] width 187 height 16
select select "84887"
click at [172, 344] on select "1 Gallon 10 Inch Plant Markers 20 Inch Plant Markers AHS 4 claw GO500 AHS 5 Gal…" at bounding box center [265, 352] width 187 height 16
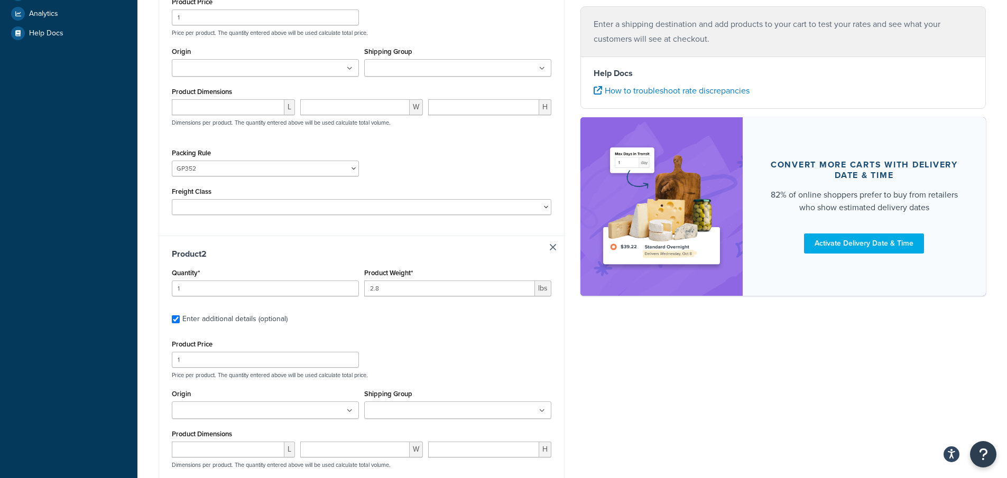
scroll to position [516, 0]
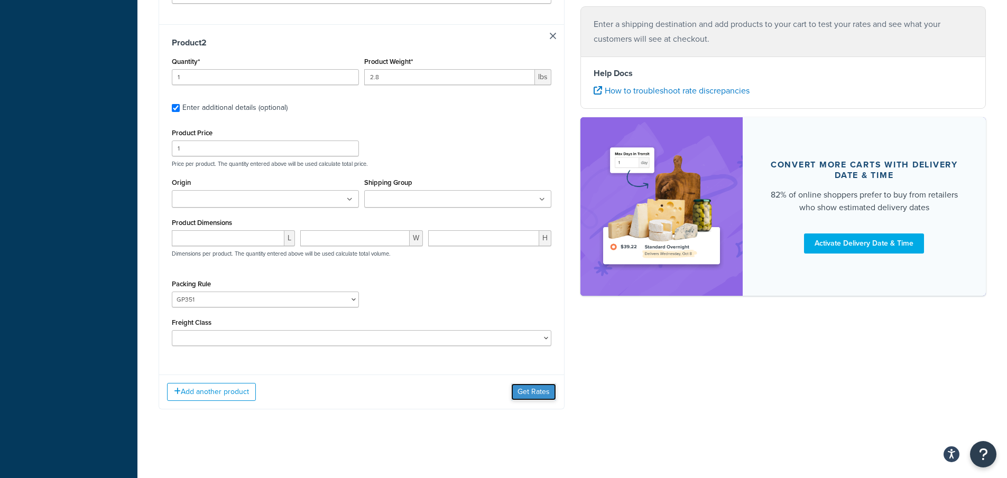
click at [520, 396] on button "Get Rates" at bounding box center [533, 392] width 45 height 17
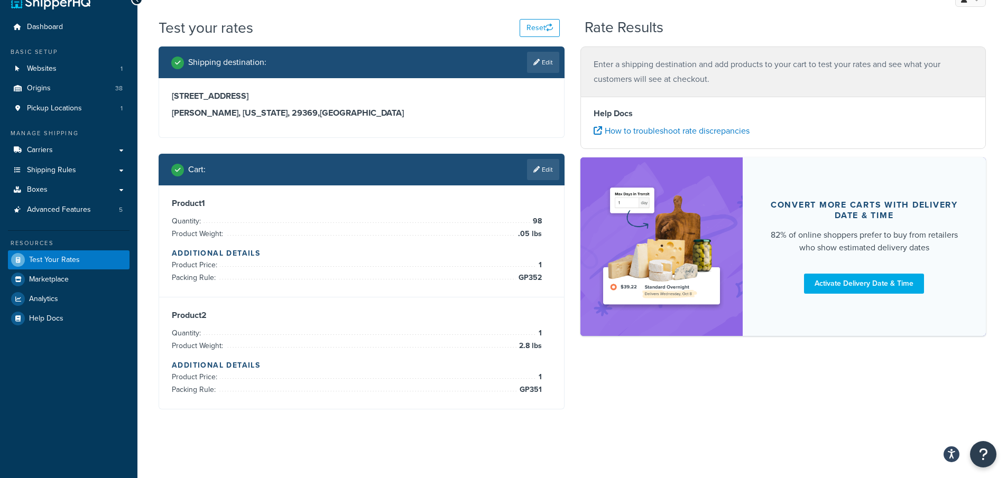
scroll to position [20, 0]
click at [552, 60] on link "Edit" at bounding box center [543, 62] width 32 height 21
select select "SC"
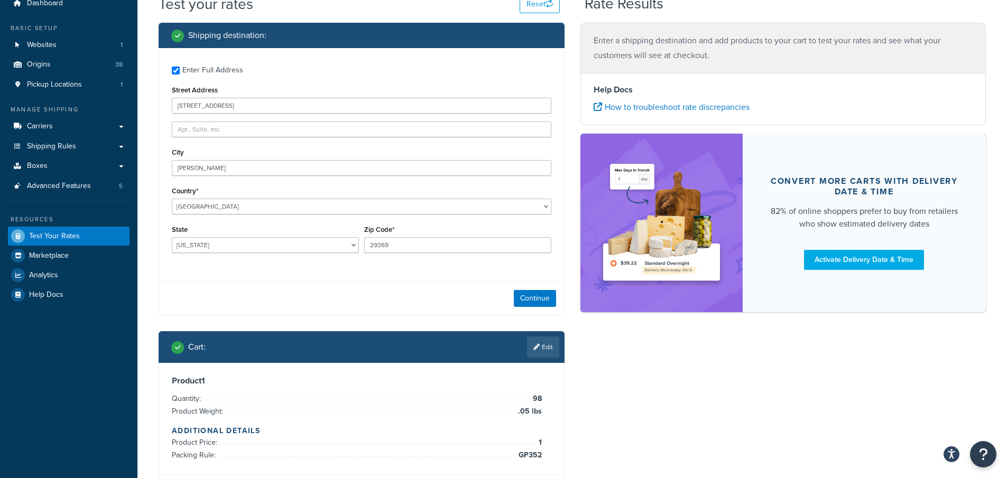
scroll to position [10, 0]
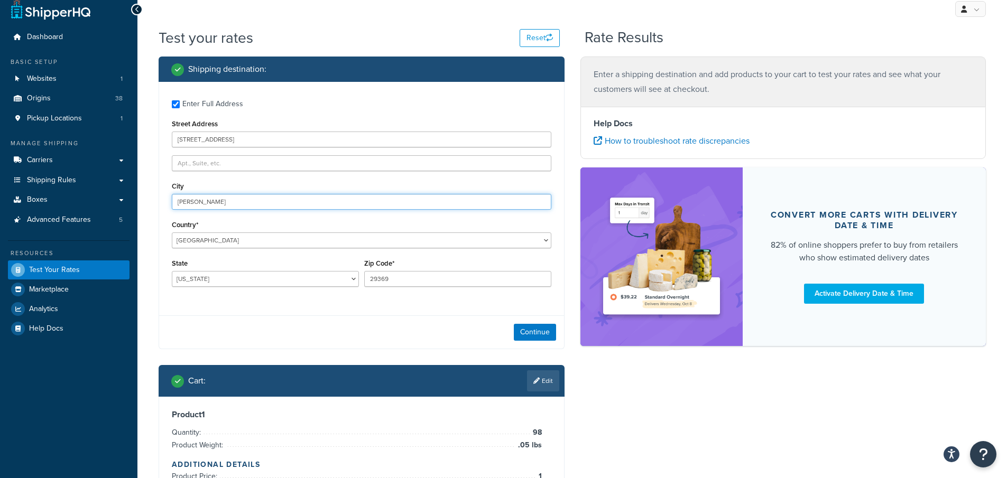
click at [218, 201] on input "[PERSON_NAME]" at bounding box center [361, 202] width 379 height 16
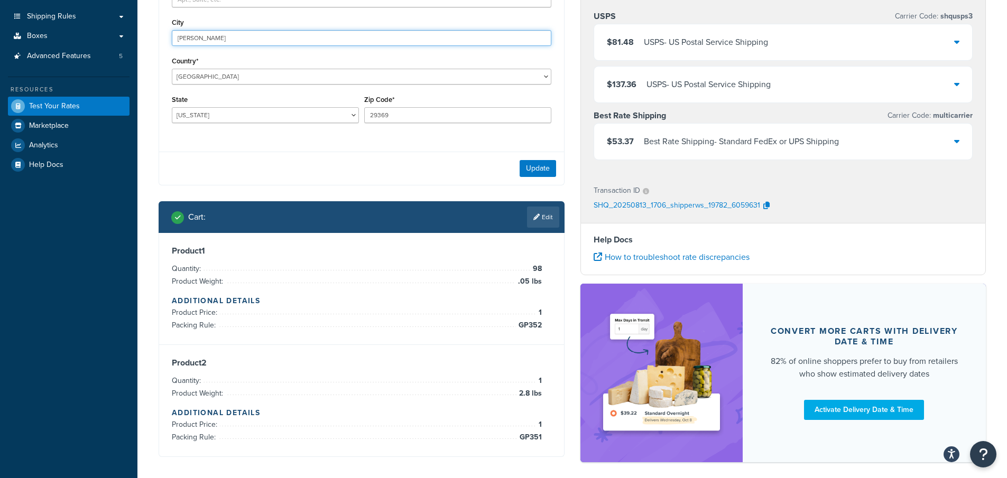
scroll to position [115, 0]
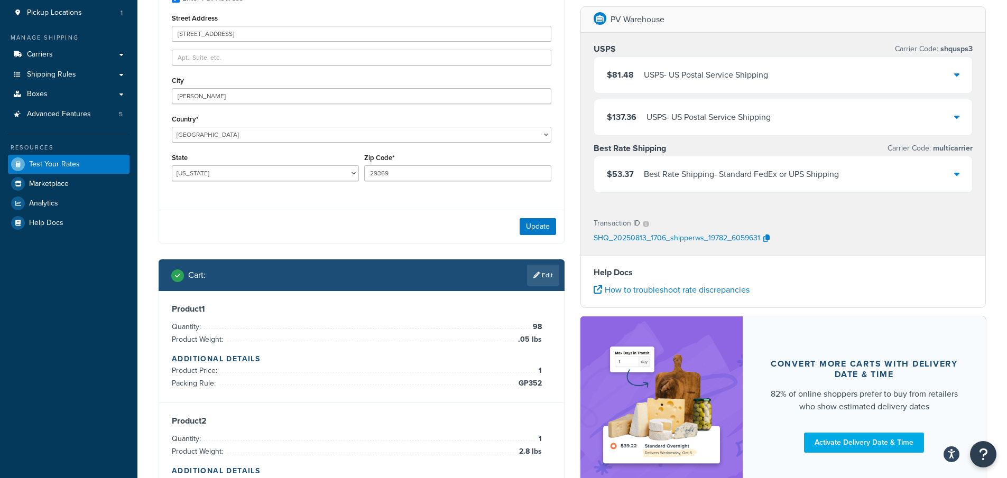
click at [966, 178] on div "$53.37 Best Rate Shipping - Standard FedEx or UPS Shipping" at bounding box center [783, 174] width 378 height 36
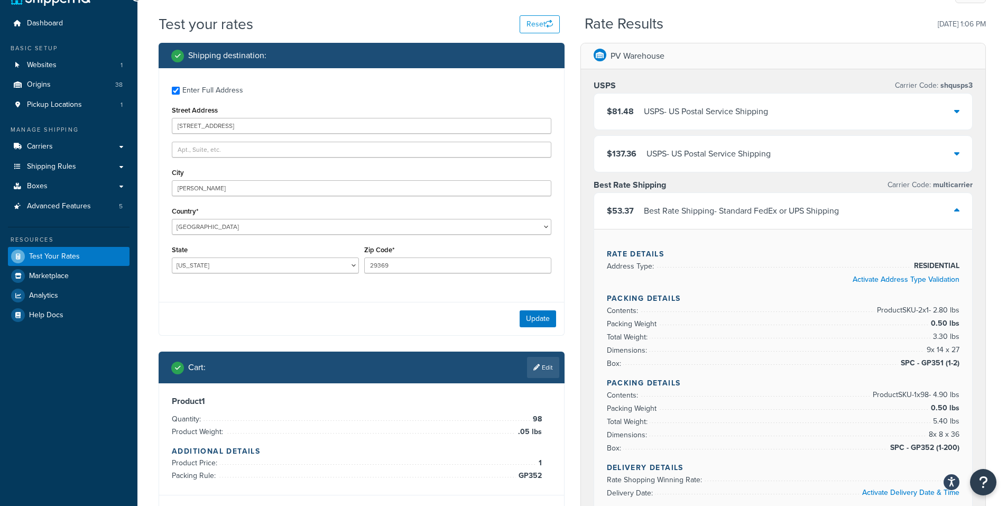
scroll to position [0, 0]
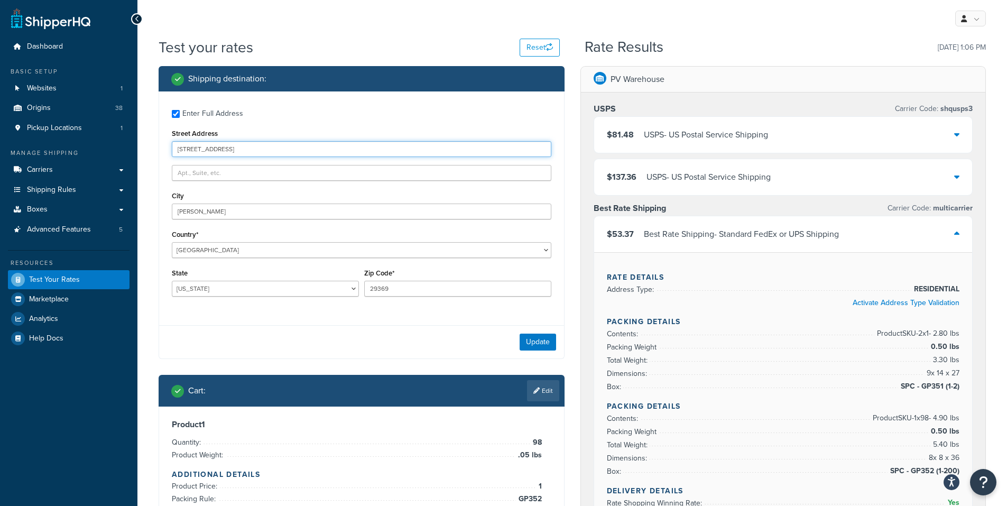
click at [196, 151] on input "[STREET_ADDRESS]" at bounding box center [361, 149] width 379 height 16
click at [197, 151] on input "[STREET_ADDRESS]" at bounding box center [361, 149] width 379 height 16
